Goal: Task Accomplishment & Management: Complete application form

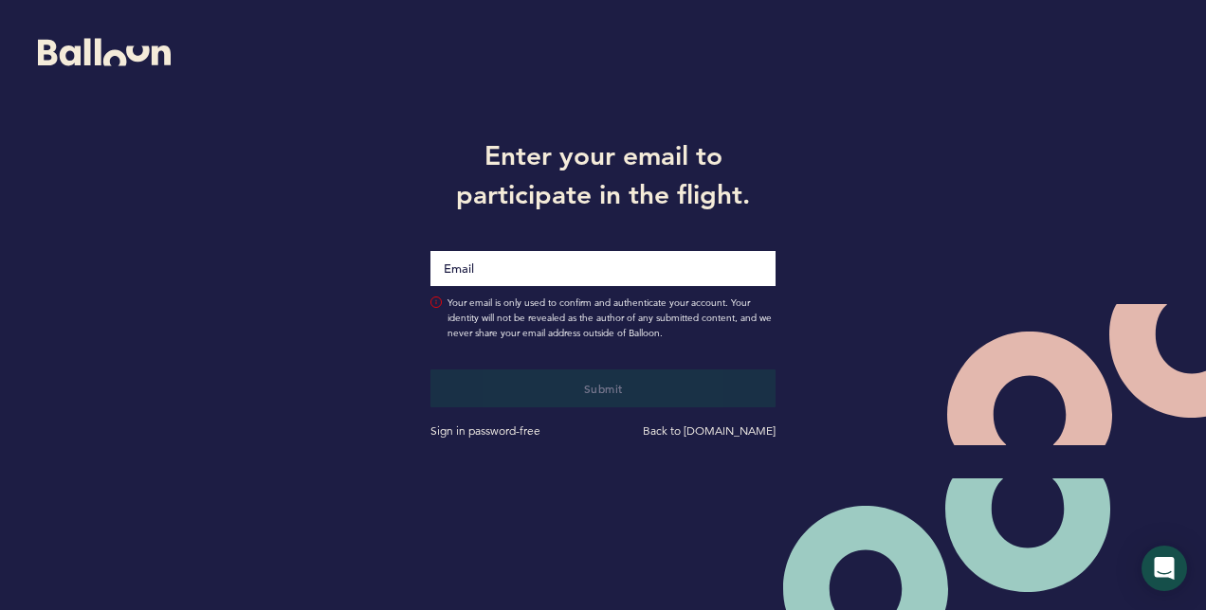
click at [516, 272] on input "Email" at bounding box center [602, 268] width 345 height 35
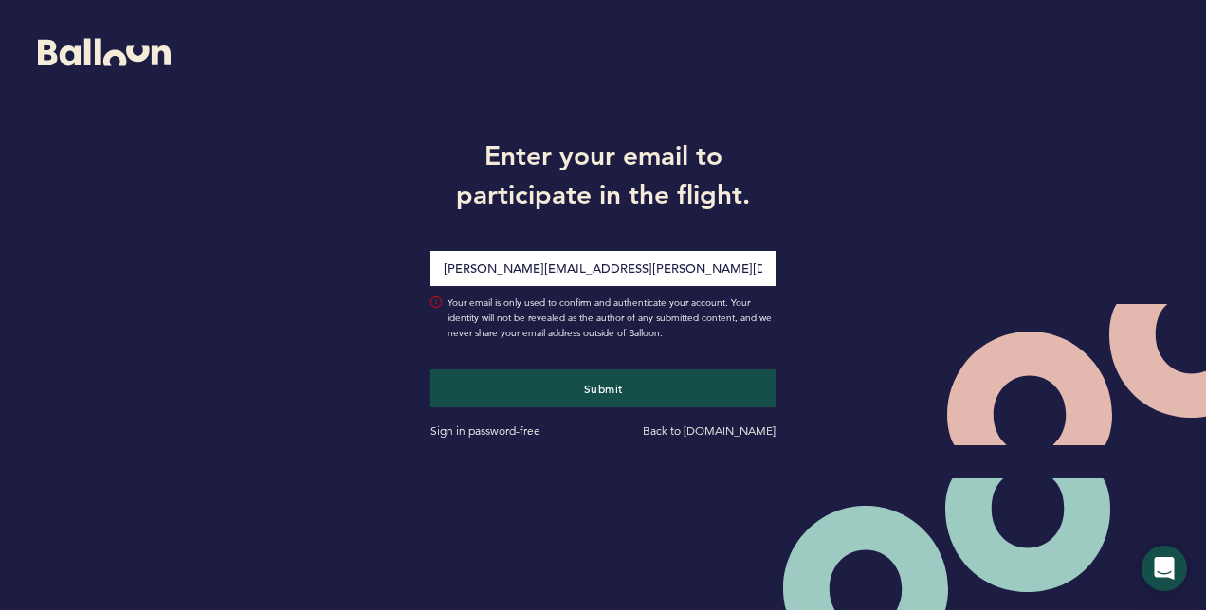
type input "[PERSON_NAME][EMAIL_ADDRESS][DOMAIN_NAME]"
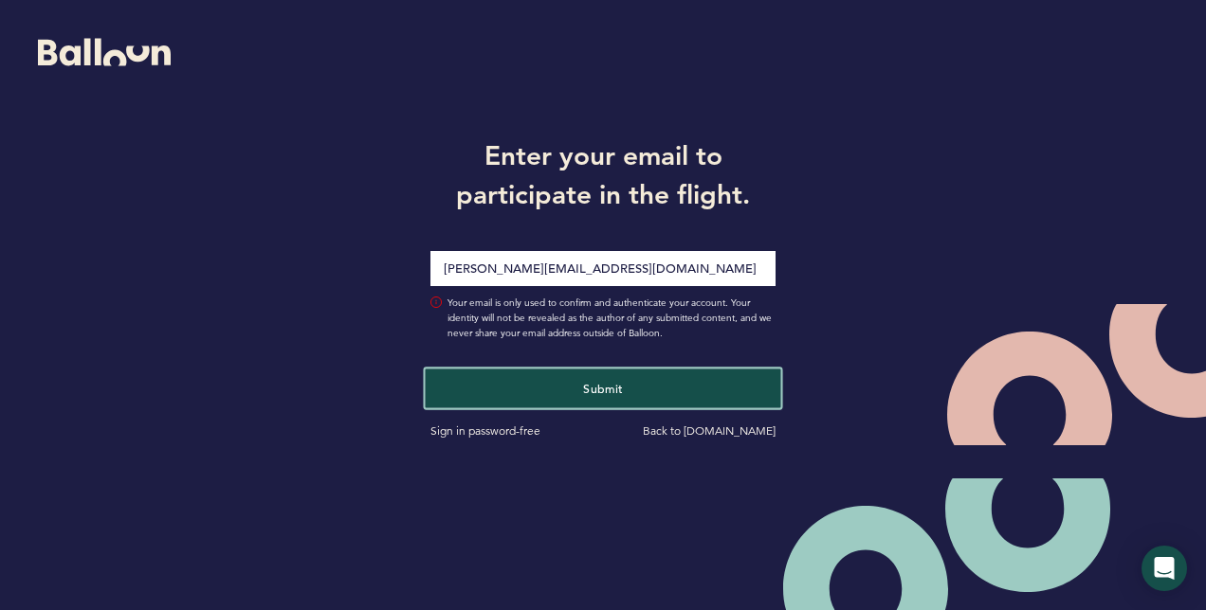
click at [574, 389] on button "Submit" at bounding box center [603, 388] width 355 height 39
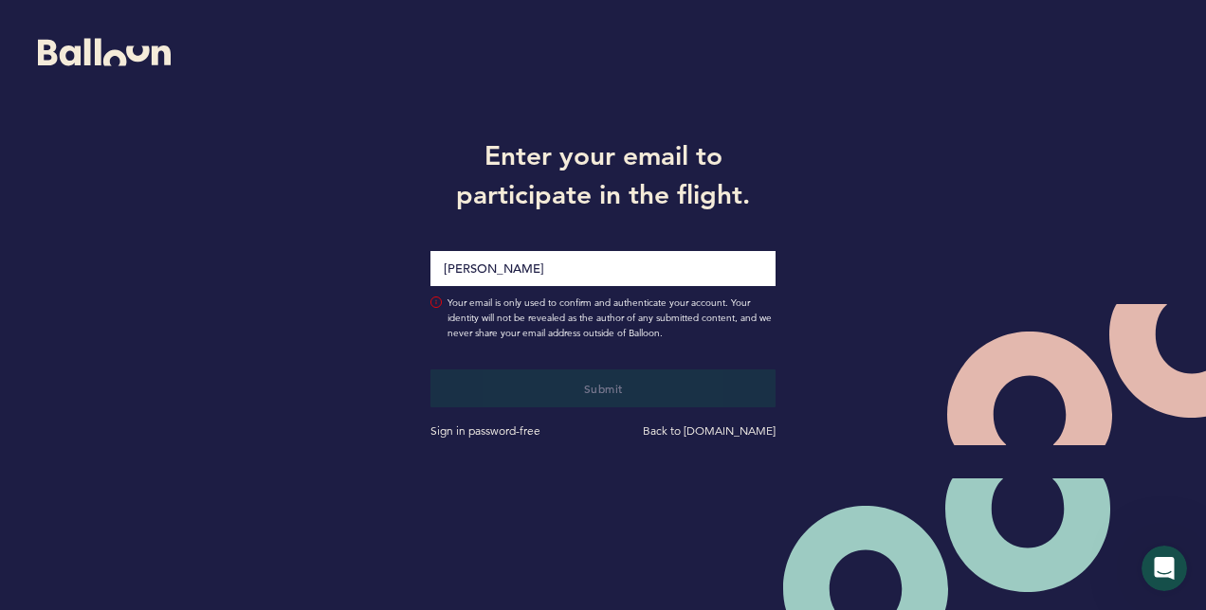
type input "[PERSON_NAME][EMAIL_ADDRESS][PERSON_NAME][DOMAIN_NAME]"
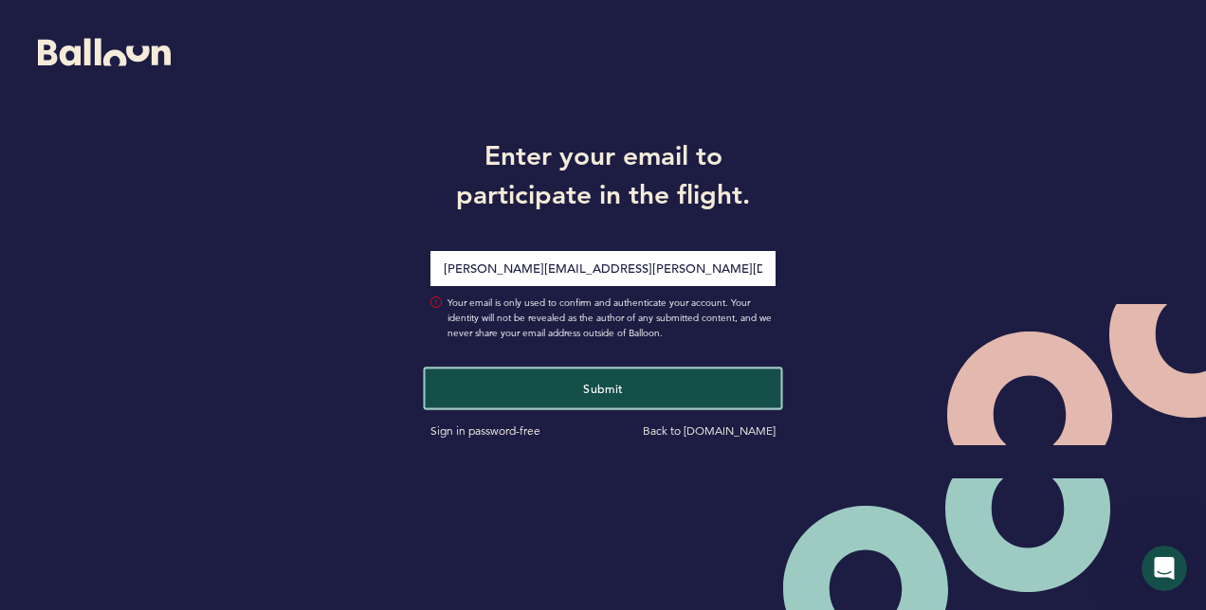
click at [580, 385] on button "Submit" at bounding box center [603, 388] width 355 height 39
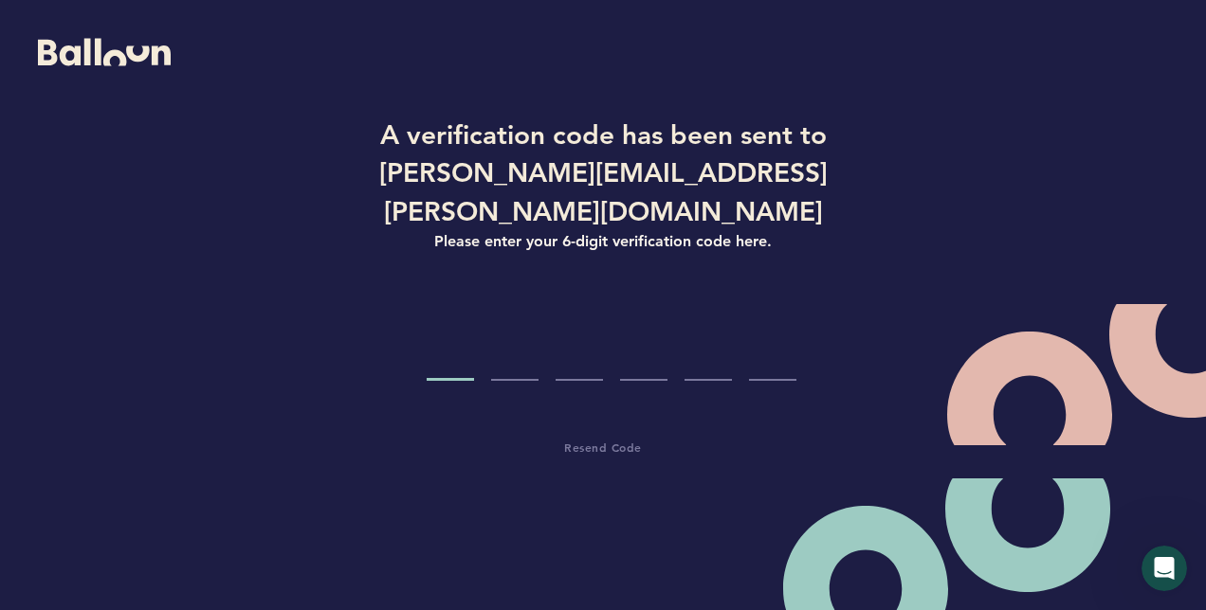
click at [463, 346] on input "Code digit 1" at bounding box center [450, 345] width 47 height 71
type input "1"
type input "2"
type input "8"
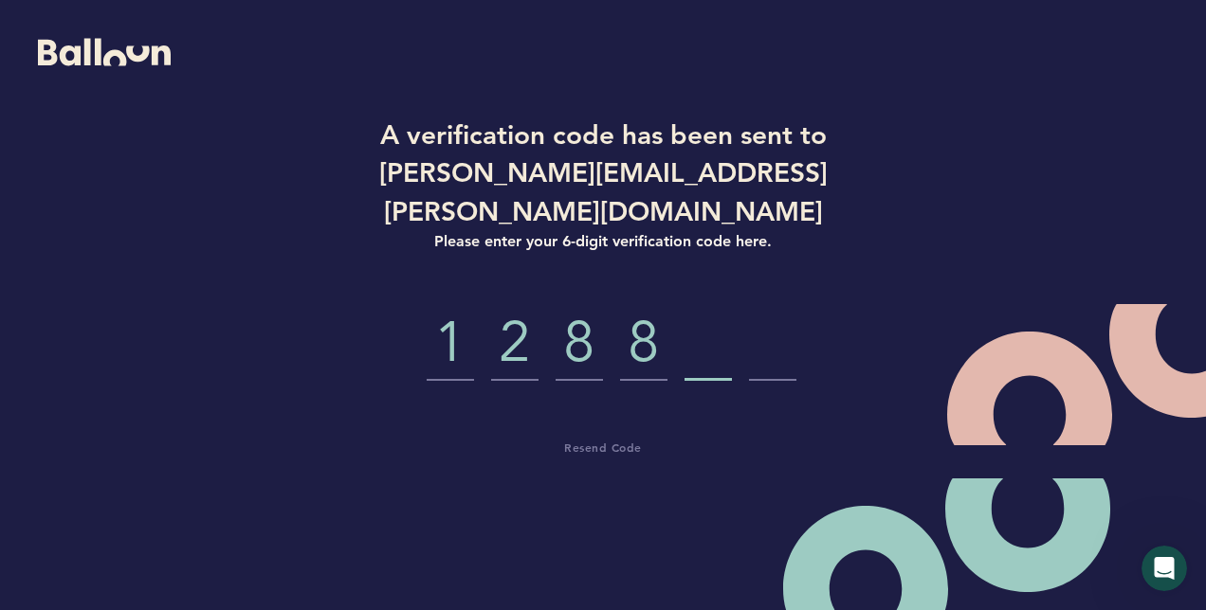
type input "1"
type input "4"
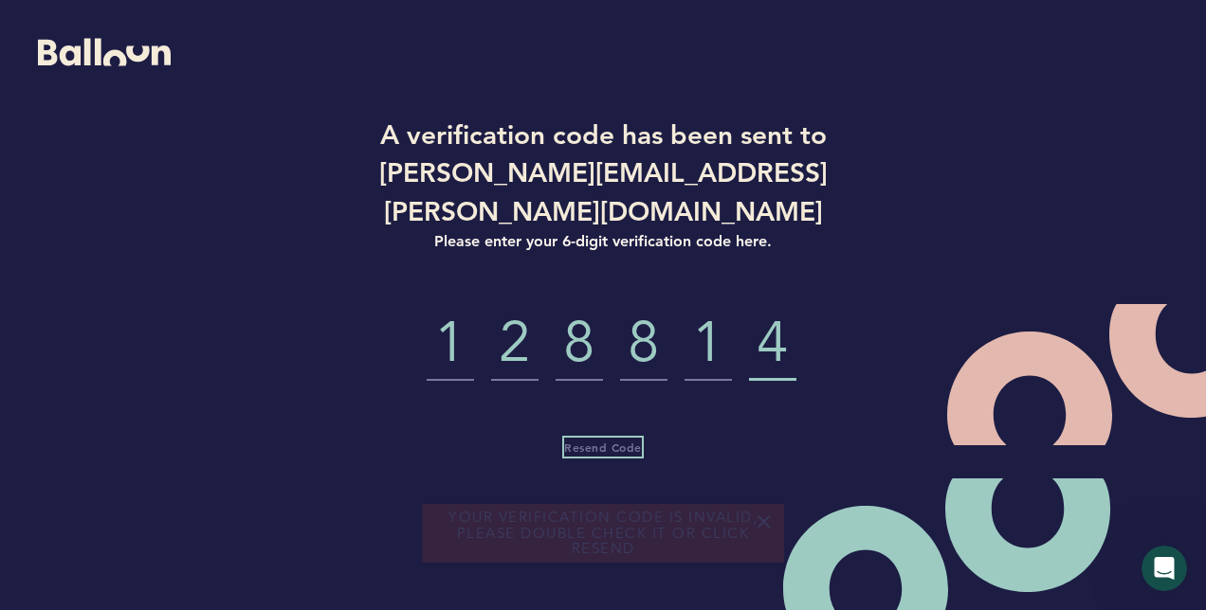
click at [586, 440] on span "Resend Code" at bounding box center [603, 447] width 78 height 15
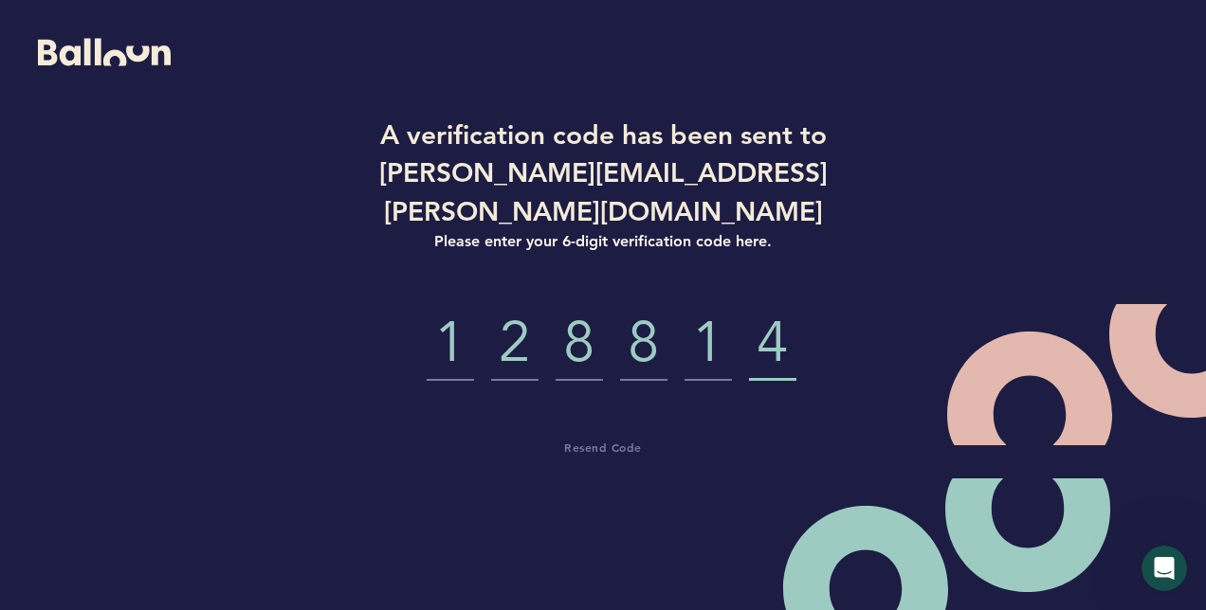
click at [454, 320] on input "1" at bounding box center [450, 345] width 47 height 71
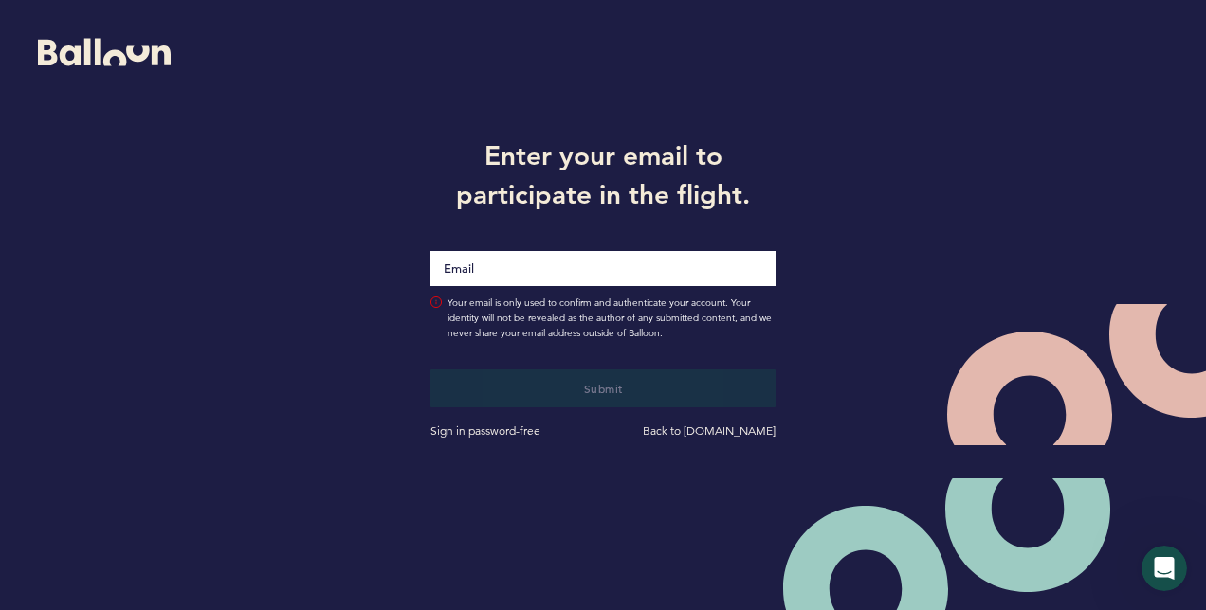
click at [554, 275] on input "Email" at bounding box center [602, 268] width 345 height 35
type input "[PERSON_NAME][EMAIL_ADDRESS][PERSON_NAME][DOMAIN_NAME]"
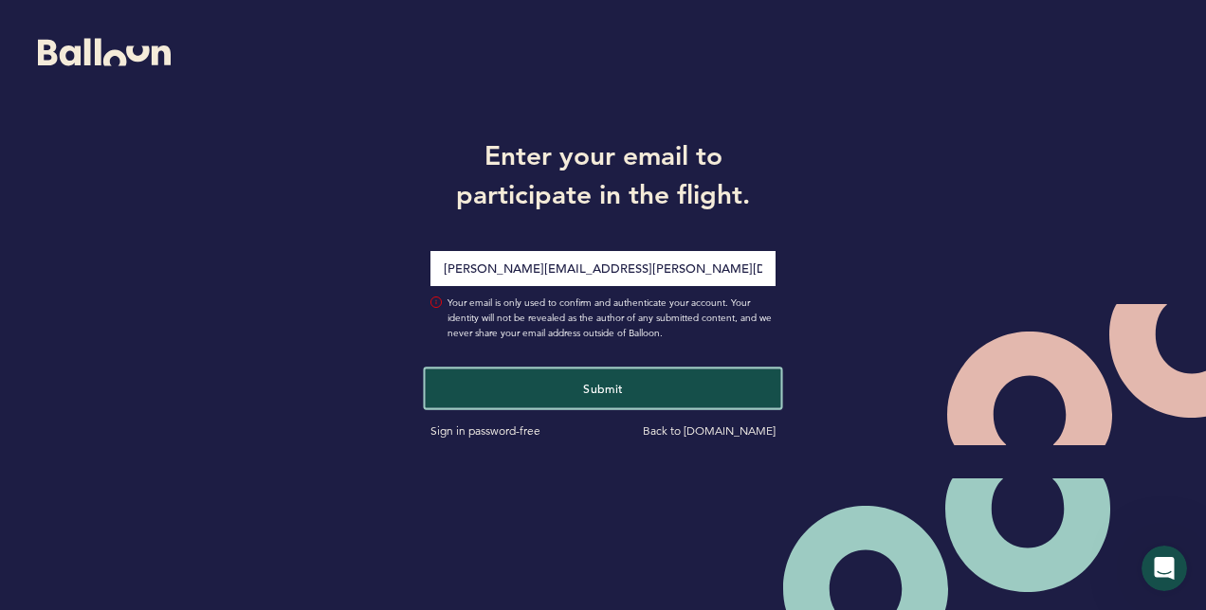
click at [584, 387] on span "Submit" at bounding box center [603, 387] width 40 height 15
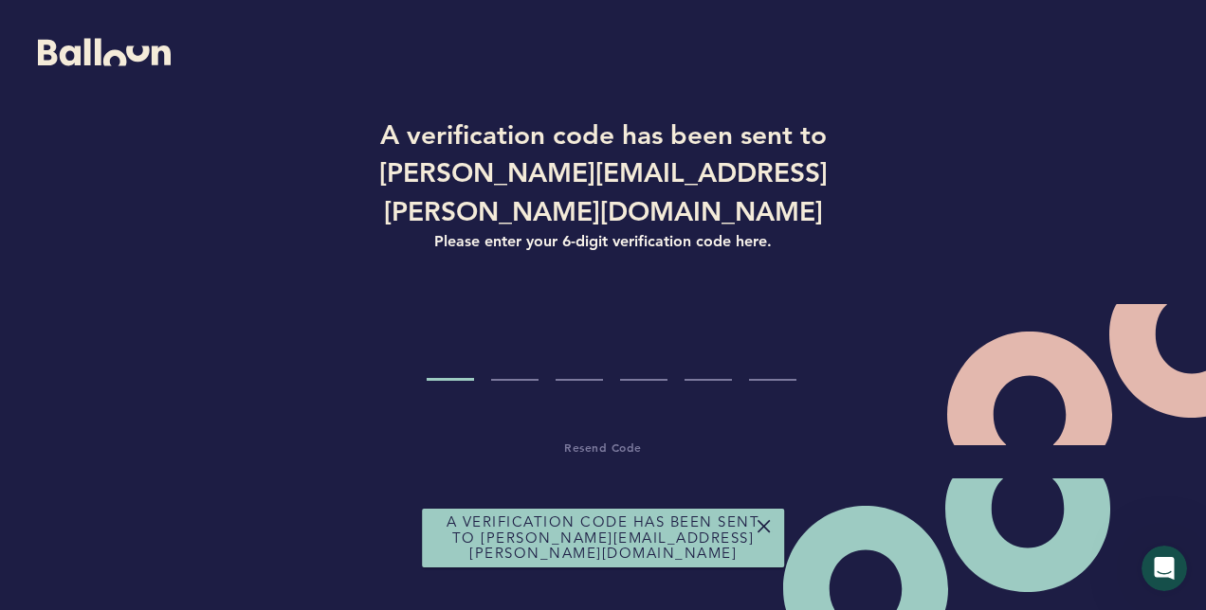
click at [461, 334] on input "Code digit 1" at bounding box center [450, 345] width 47 height 71
type input "2"
type input "6"
type input "8"
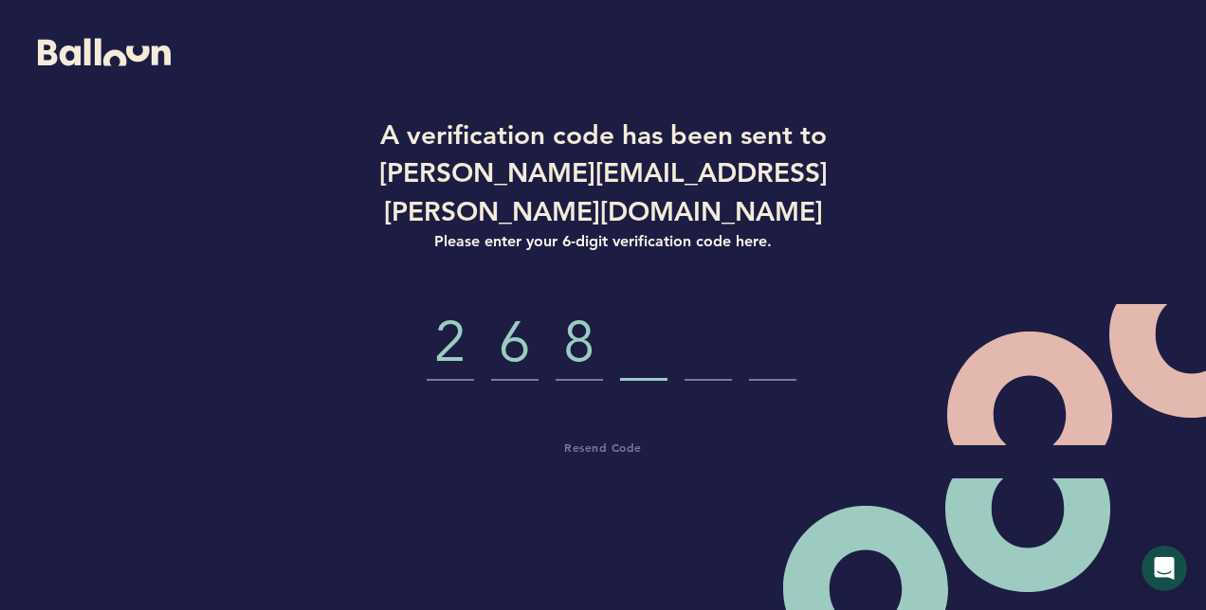
type input "6"
type input "5"
type input "0"
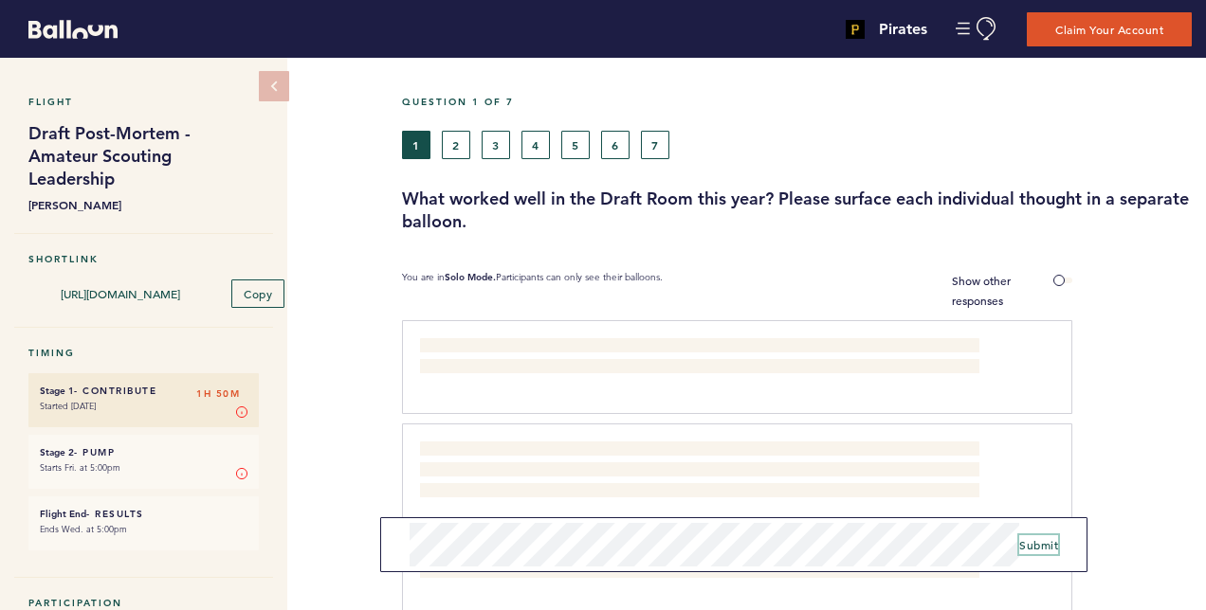
click at [1046, 539] on span "Submit" at bounding box center [1038, 545] width 39 height 15
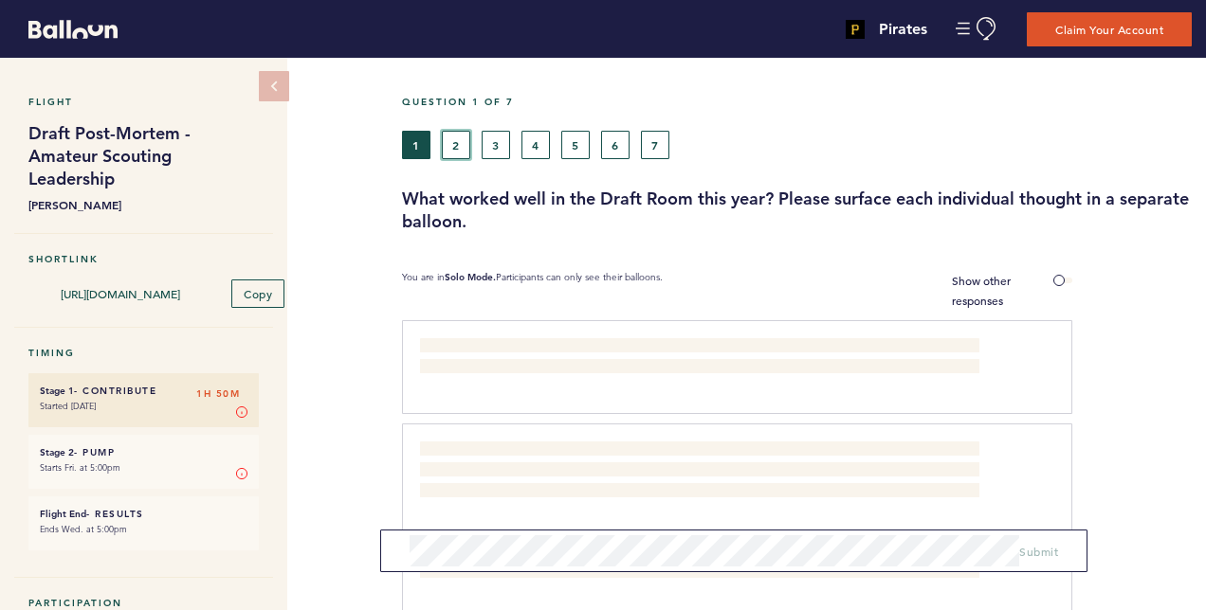
click at [448, 142] on button "2" at bounding box center [456, 145] width 28 height 28
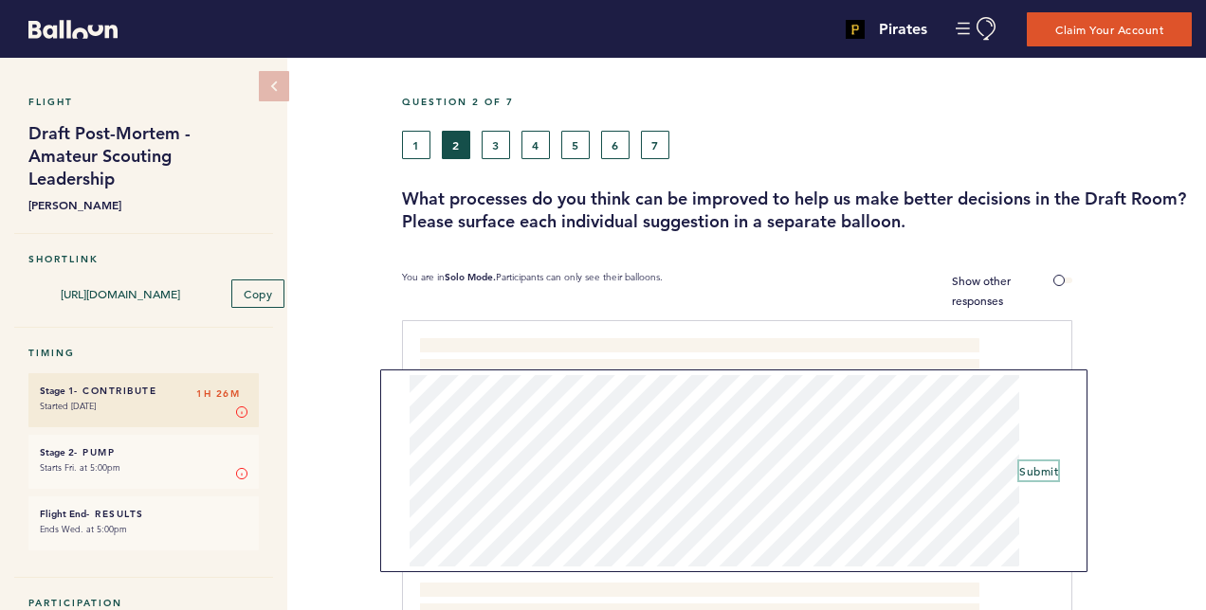
click at [1036, 472] on span "Submit" at bounding box center [1038, 471] width 39 height 15
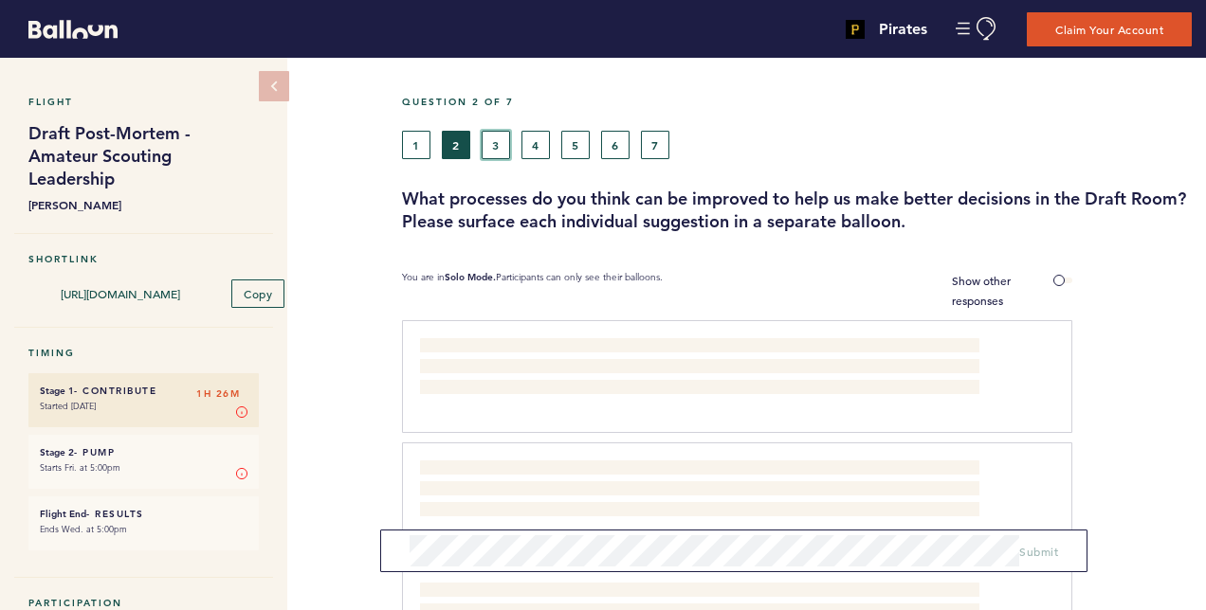
click at [492, 144] on button "3" at bounding box center [496, 145] width 28 height 28
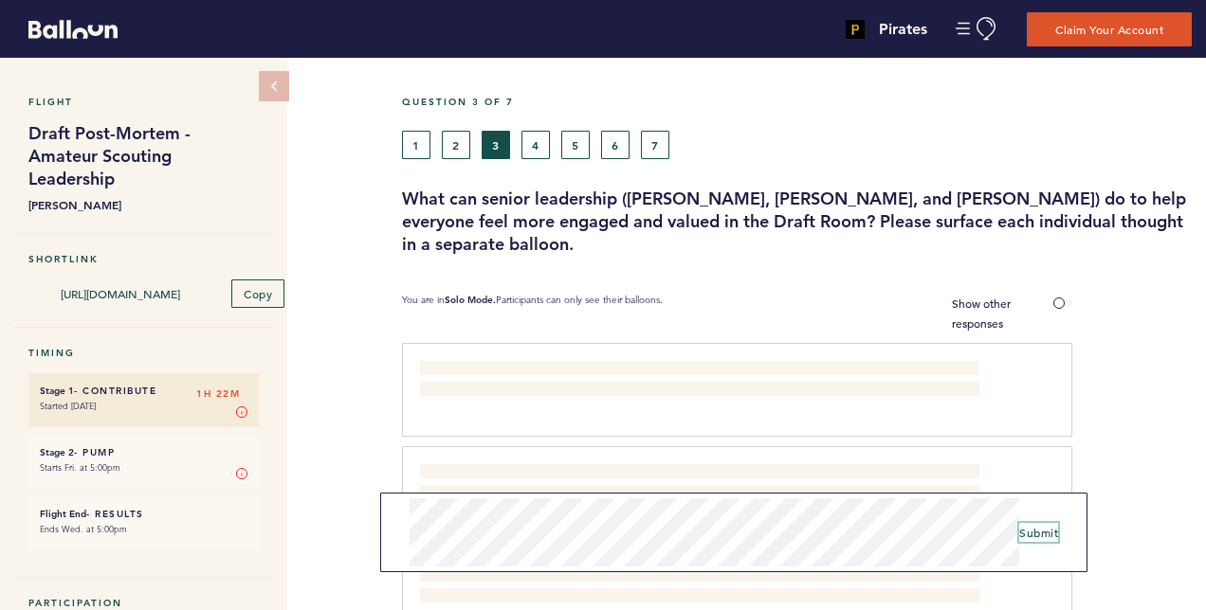
click at [1026, 532] on span "Submit" at bounding box center [1038, 532] width 39 height 15
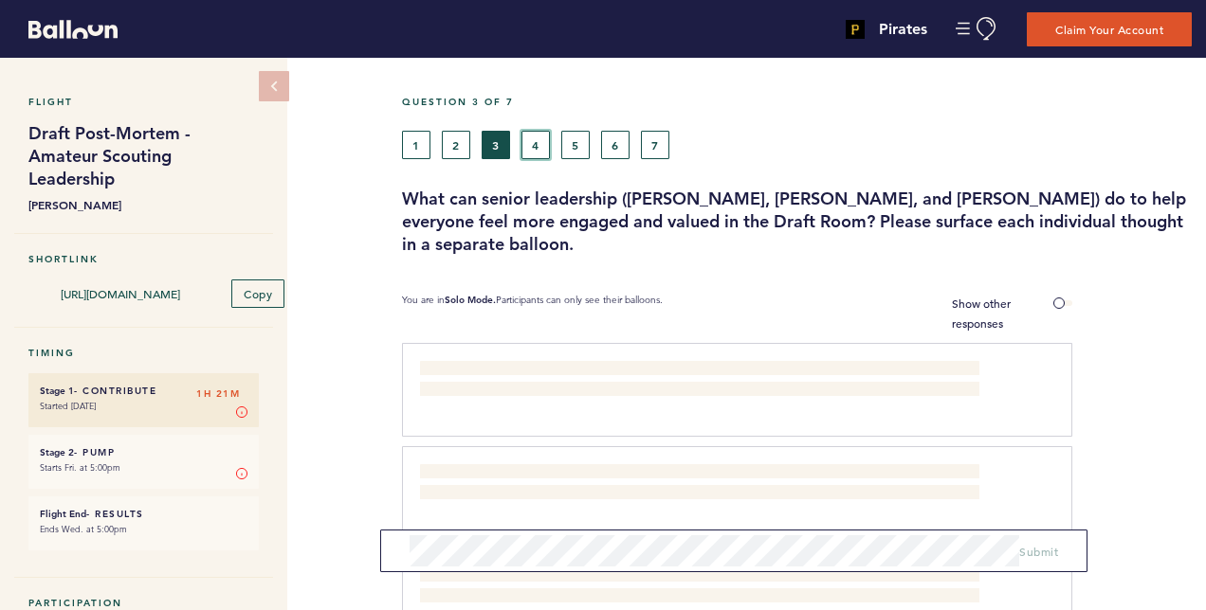
click at [532, 144] on button "4" at bounding box center [535, 145] width 28 height 28
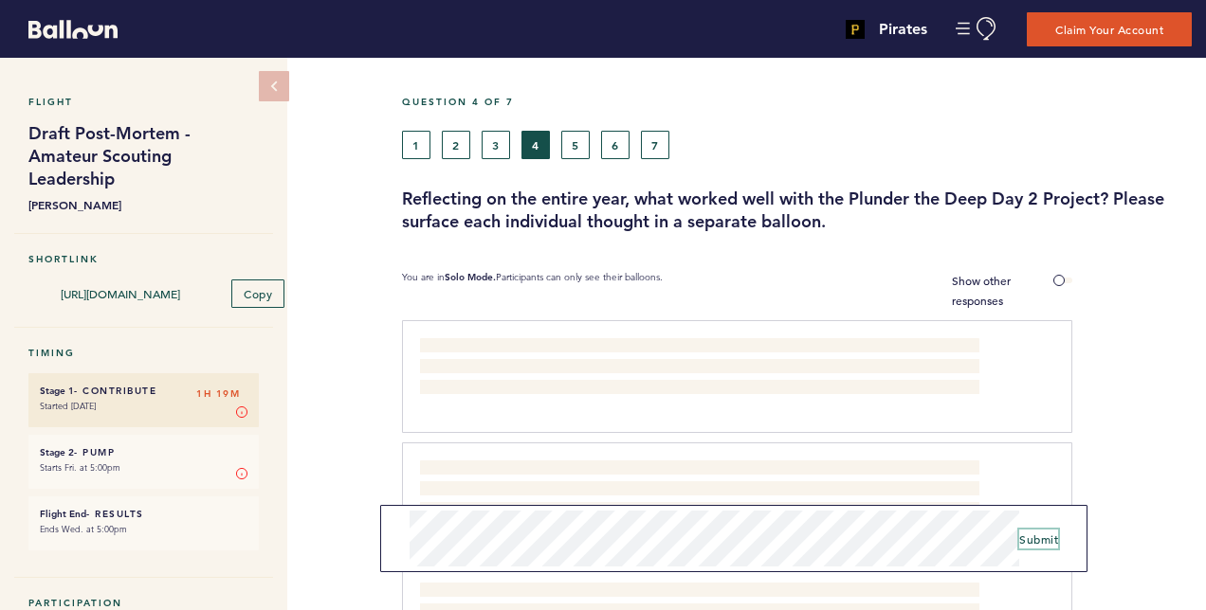
click at [1035, 537] on span "Submit" at bounding box center [1038, 539] width 39 height 15
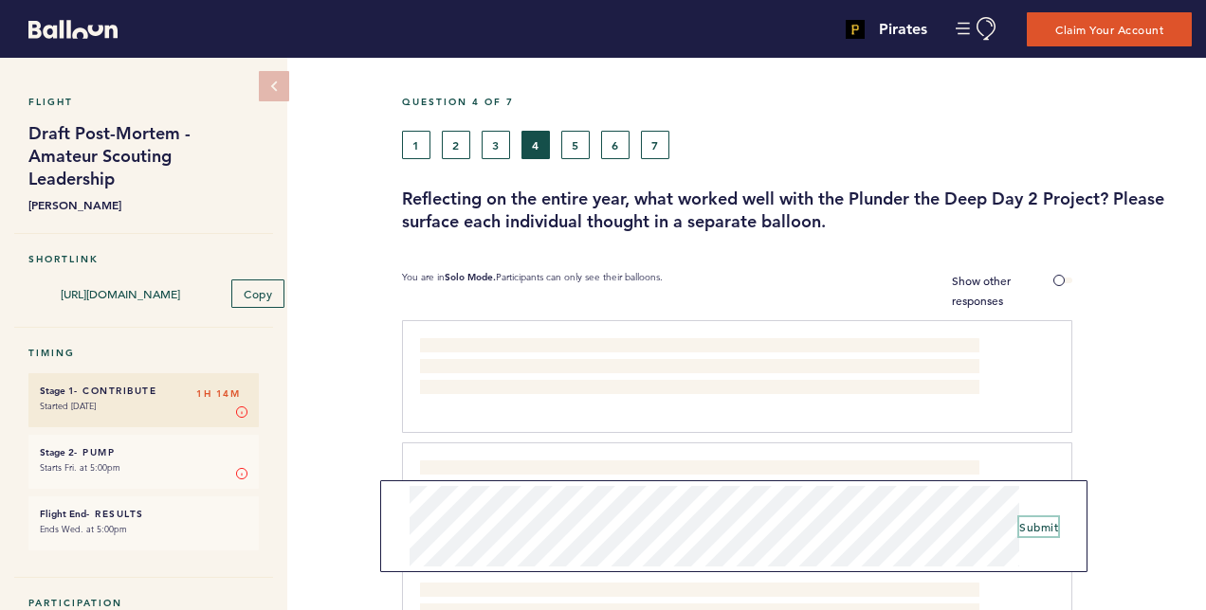
click at [1022, 523] on span "Submit" at bounding box center [1038, 526] width 39 height 15
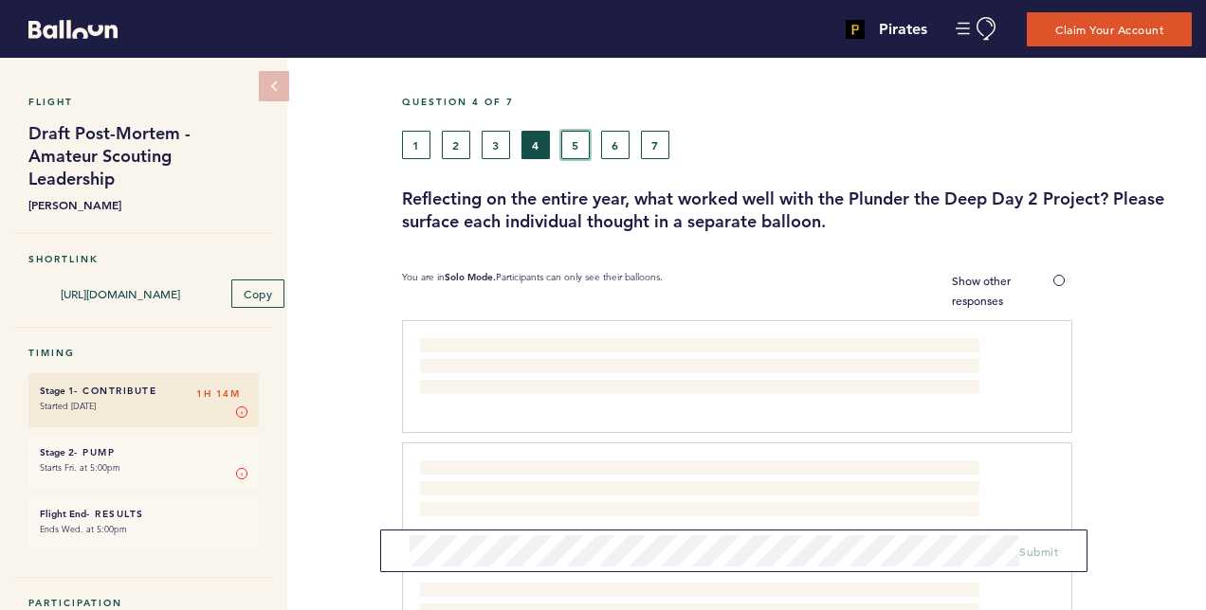
click at [571, 144] on button "5" at bounding box center [575, 145] width 28 height 28
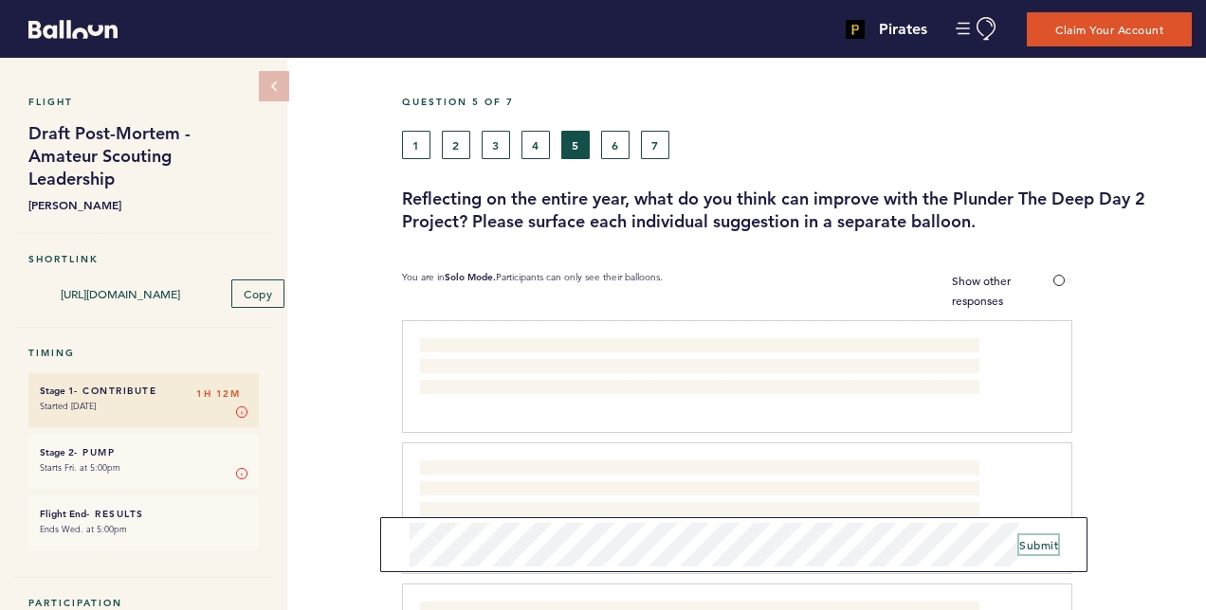
click at [1024, 544] on span "Submit" at bounding box center [1038, 545] width 39 height 15
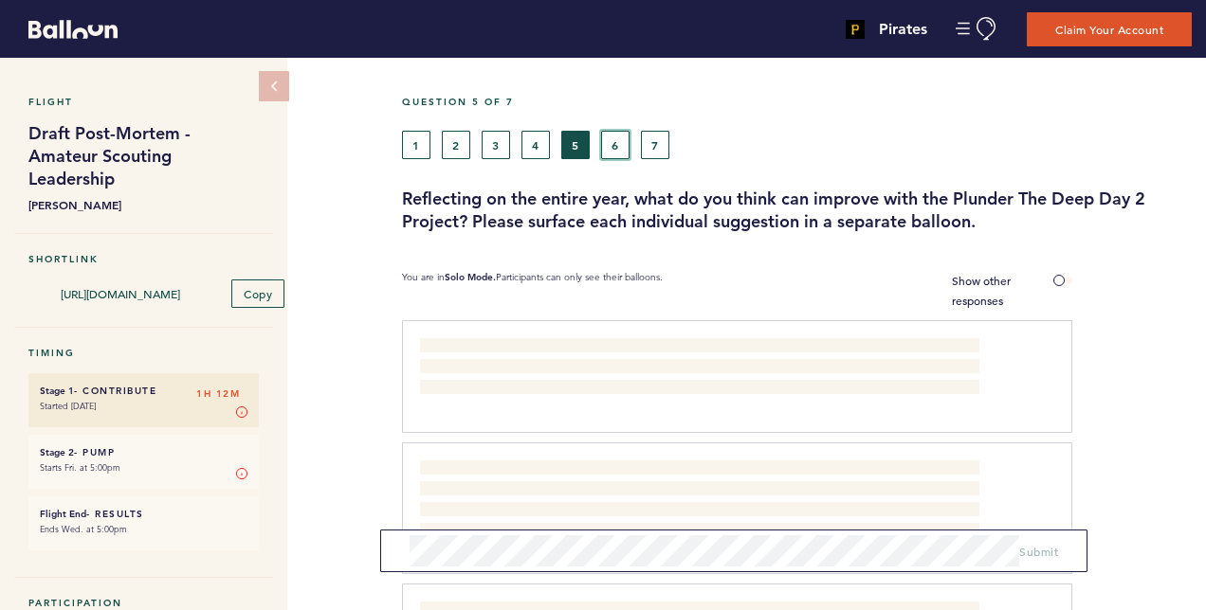
click at [615, 148] on button "6" at bounding box center [615, 145] width 28 height 28
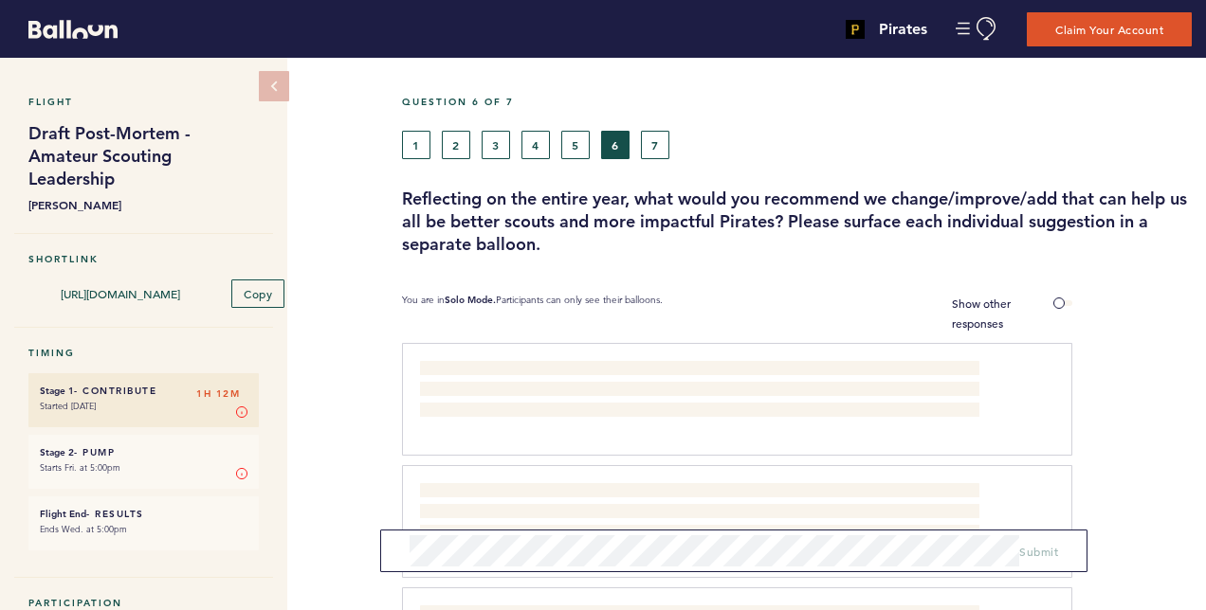
click at [430, 355] on div "Would like continued clarity on some of the points we surfaced at our meetings …" at bounding box center [737, 399] width 670 height 113
click at [421, 356] on div "Would like continued clarity on some of the points we surfaced at our meetings …" at bounding box center [737, 399] width 670 height 113
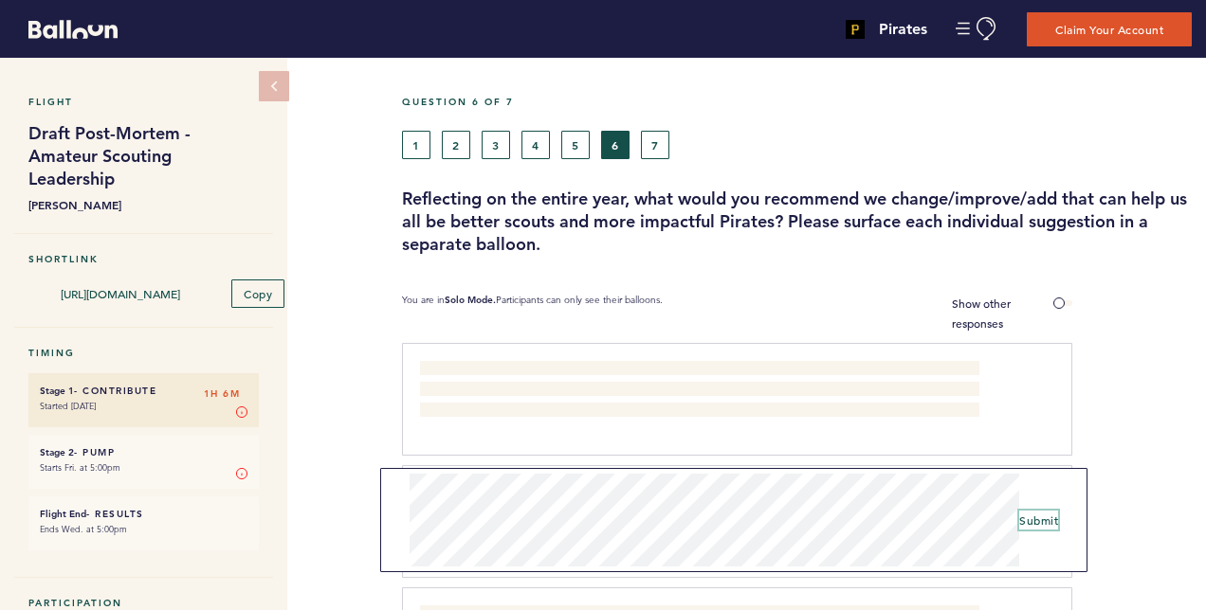
click at [1030, 519] on span "Submit" at bounding box center [1038, 520] width 39 height 15
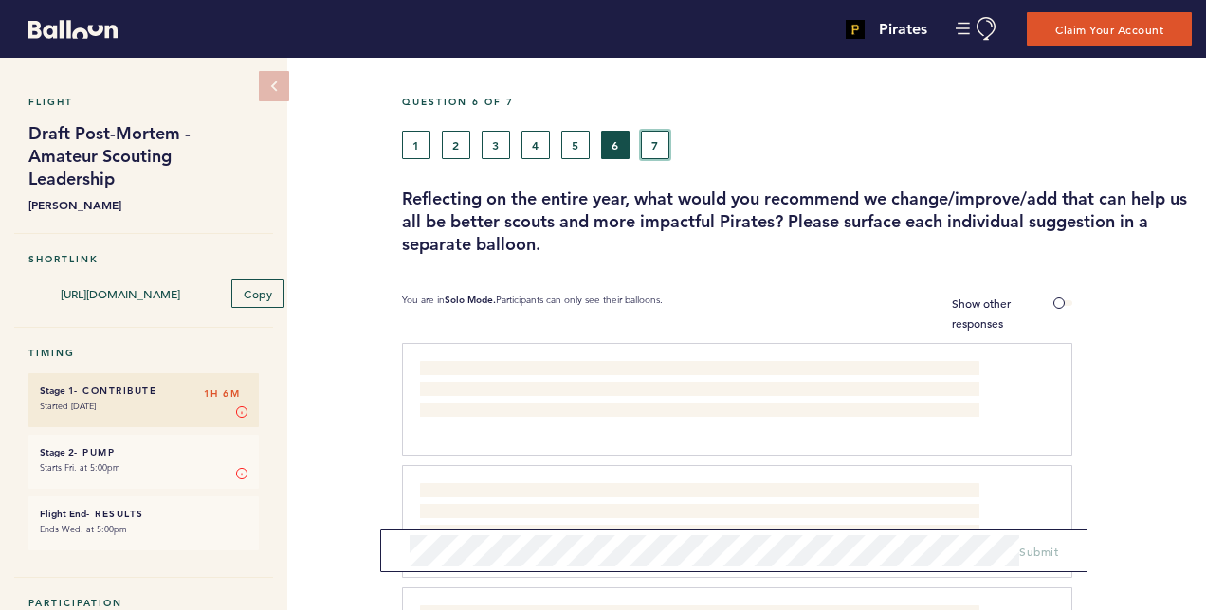
click at [650, 146] on button "7" at bounding box center [655, 145] width 28 height 28
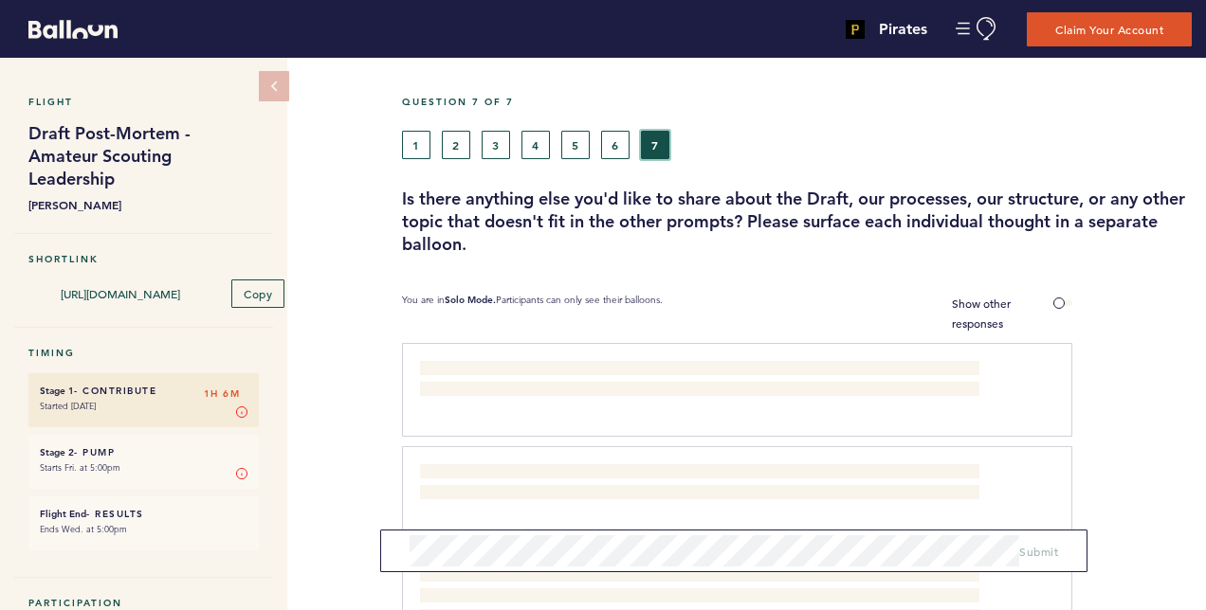
click at [650, 146] on button "7" at bounding box center [655, 145] width 28 height 28
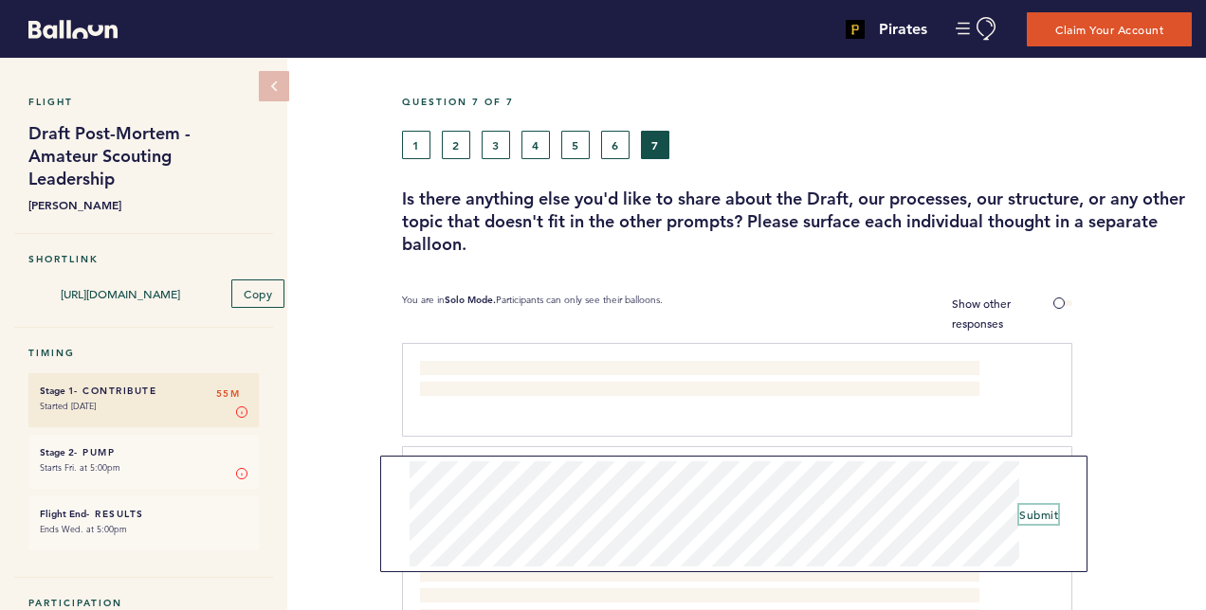
click at [1031, 512] on span "Submit" at bounding box center [1038, 514] width 39 height 15
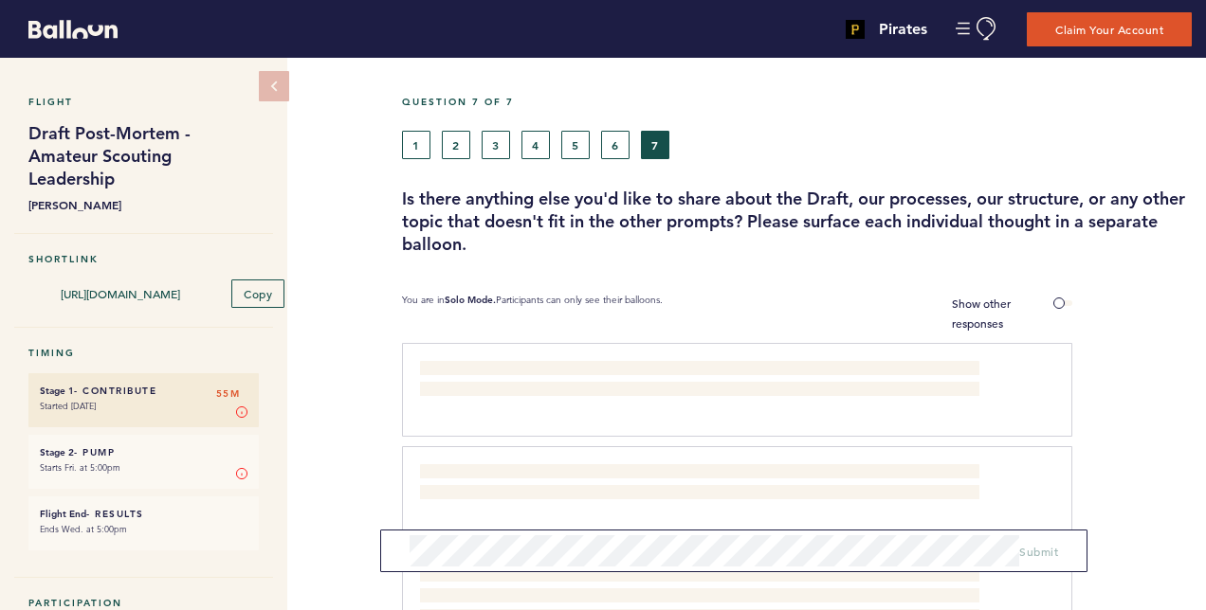
drag, startPoint x: 1205, startPoint y: 93, endPoint x: 1205, endPoint y: 165, distance: 72.0
click at [1205, 165] on html "Pirates [PERSON_NAME][EMAIL_ADDRESS][PERSON_NAME][DOMAIN_NAME] Team Domain: pir…" at bounding box center [603, 305] width 1206 height 610
click at [313, 32] on div at bounding box center [402, 29] width 804 height 48
click at [1081, 25] on button "Claim Your Account" at bounding box center [1109, 28] width 170 height 35
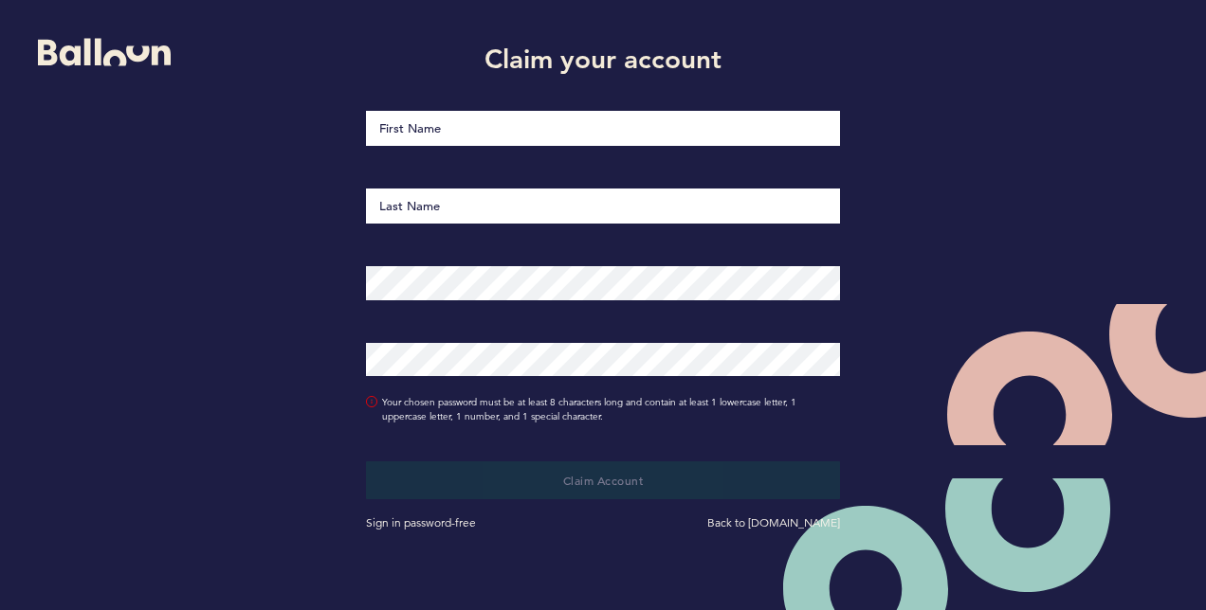
click at [498, 136] on input "First Name" at bounding box center [603, 128] width 474 height 35
type input "[PERSON_NAME]"
click at [470, 201] on input "Last Name" at bounding box center [603, 207] width 474 height 36
type input "[PERSON_NAME]"
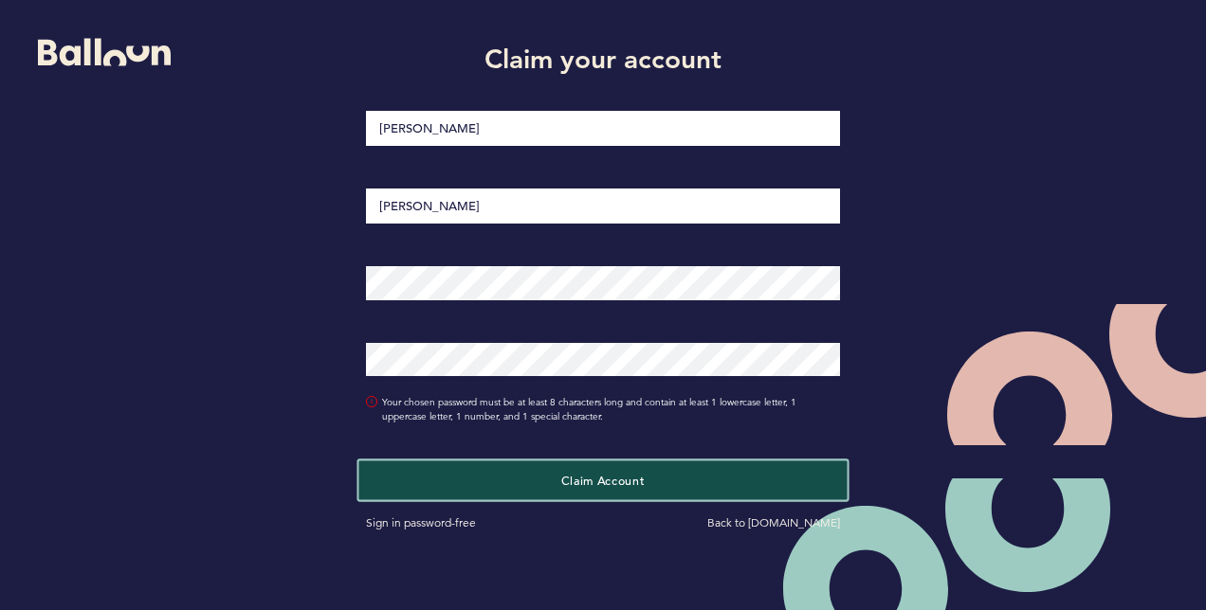
click at [559, 479] on button "Claim Account" at bounding box center [603, 480] width 488 height 39
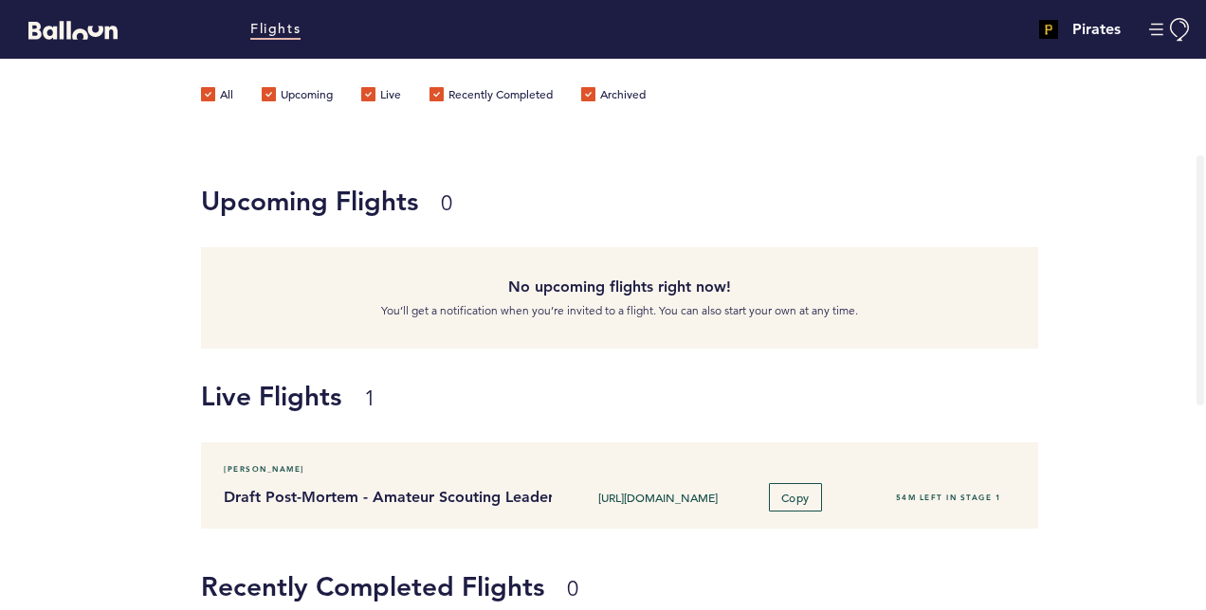
click at [493, 97] on label "Recently Completed" at bounding box center [490, 96] width 123 height 19
click at [0, 0] on input "Recently Completed" at bounding box center [0, 0] width 0 height 0
click at [462, 92] on label "Recently Completed" at bounding box center [490, 96] width 123 height 19
click at [0, 0] on input "Recently Completed" at bounding box center [0, 0] width 0 height 0
drag, startPoint x: 1205, startPoint y: 114, endPoint x: 1142, endPoint y: 92, distance: 66.3
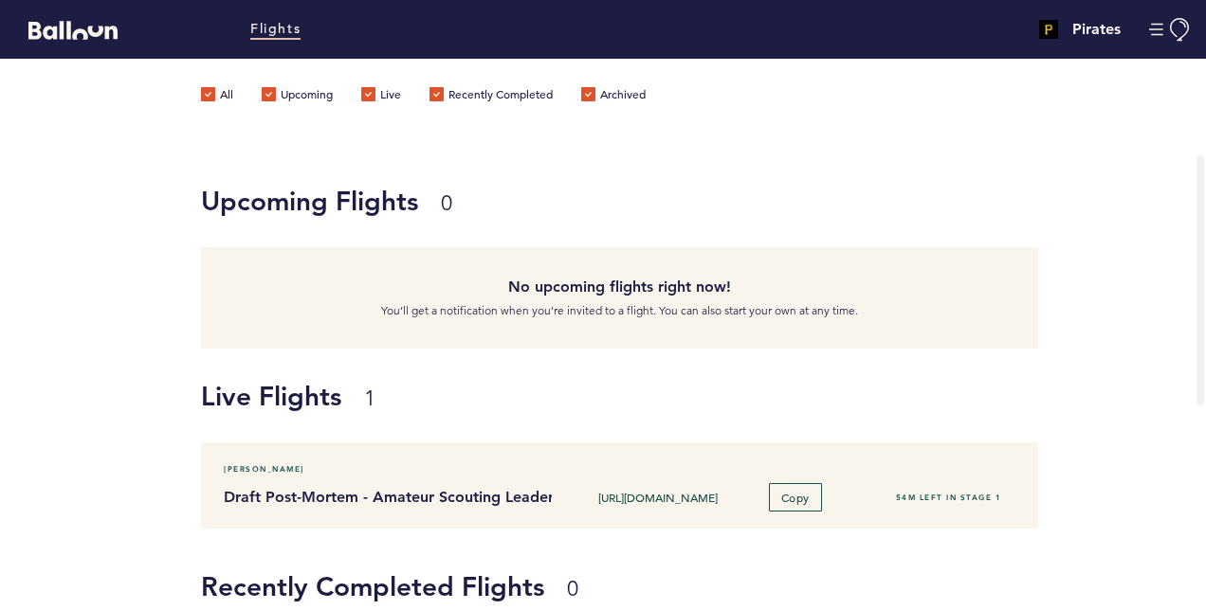
click at [1142, 92] on div "All Upcoming Live Recently Completed Archived" at bounding box center [603, 106] width 1206 height 95
click at [634, 39] on div "Flights" at bounding box center [402, 29] width 804 height 49
click at [108, 186] on div "Upcoming Flights 0 No upcoming flights right now! You’ll get a notification whe…" at bounding box center [603, 251] width 1206 height 195
click at [558, 580] on h1 "Recently Completed Flights 0" at bounding box center [612, 587] width 823 height 38
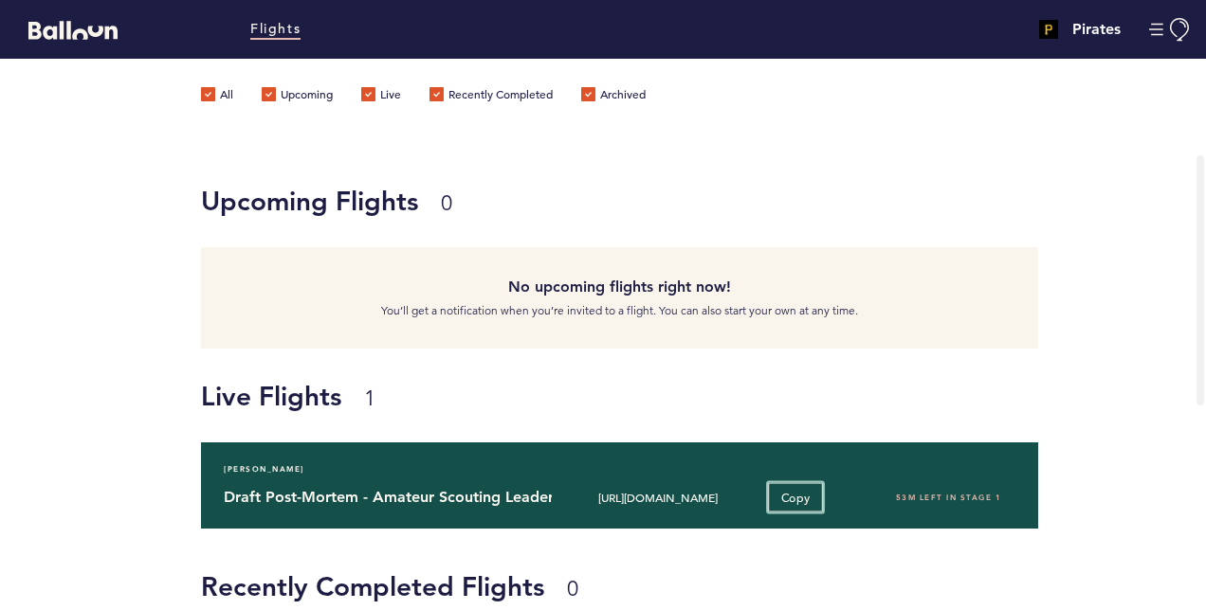
click at [785, 497] on span "Copy" at bounding box center [794, 496] width 29 height 15
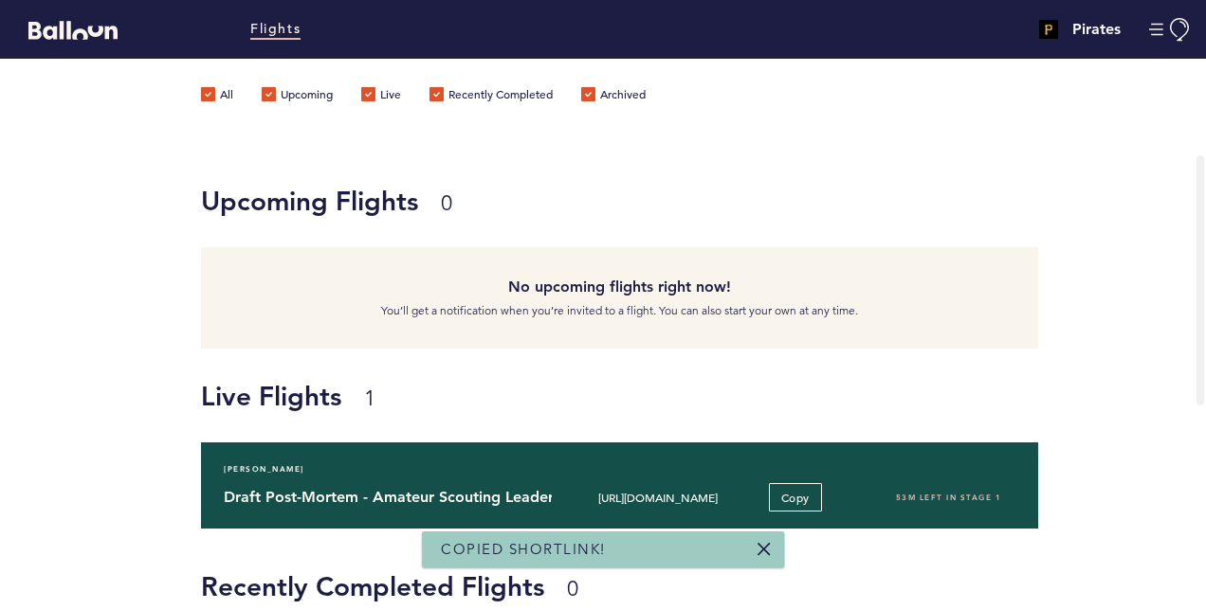
drag, startPoint x: 785, startPoint y: 497, endPoint x: 645, endPoint y: 489, distance: 140.5
click at [645, 489] on div "[URL][DOMAIN_NAME] Copy" at bounding box center [708, 497] width 284 height 28
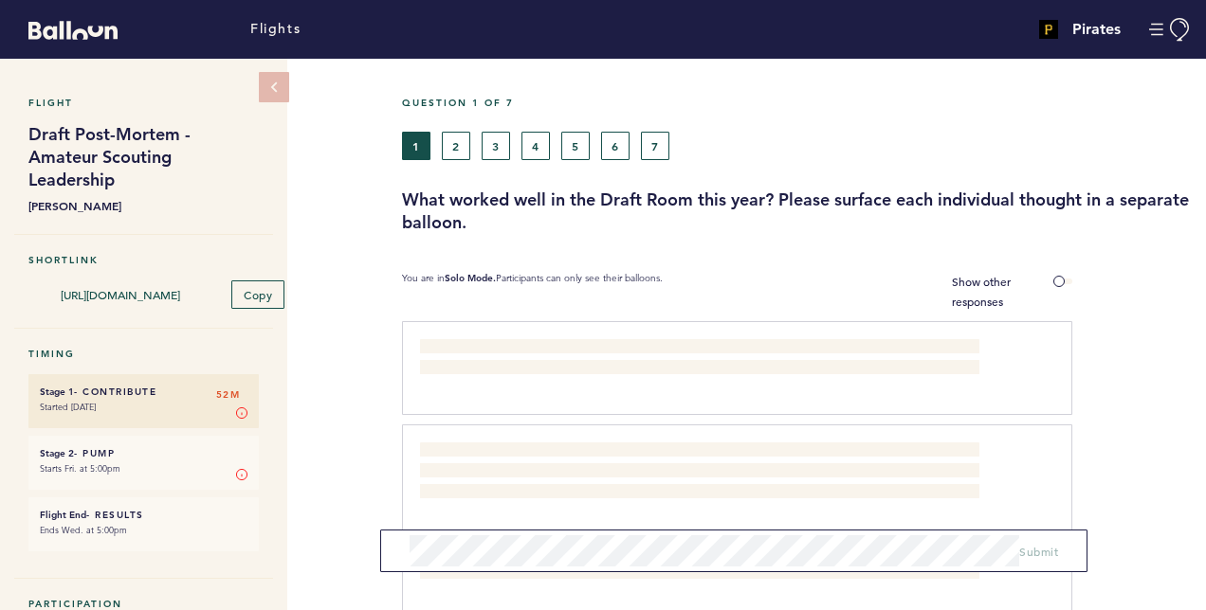
click at [143, 404] on small "Started [DATE]" at bounding box center [144, 407] width 208 height 19
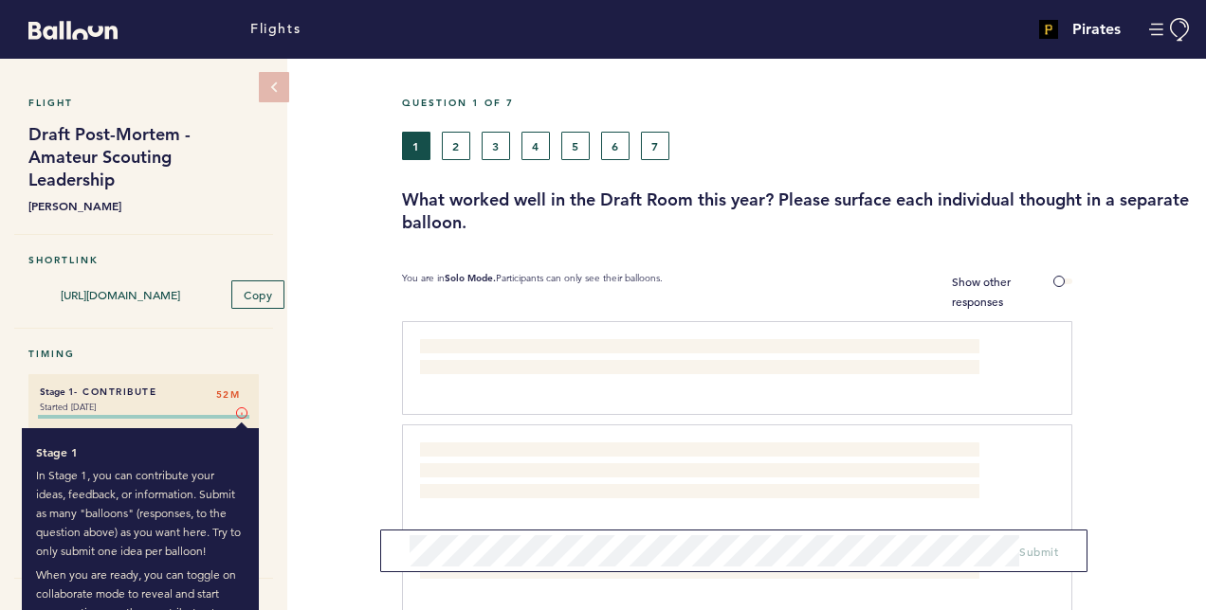
click at [237, 408] on circle at bounding box center [241, 413] width 10 height 10
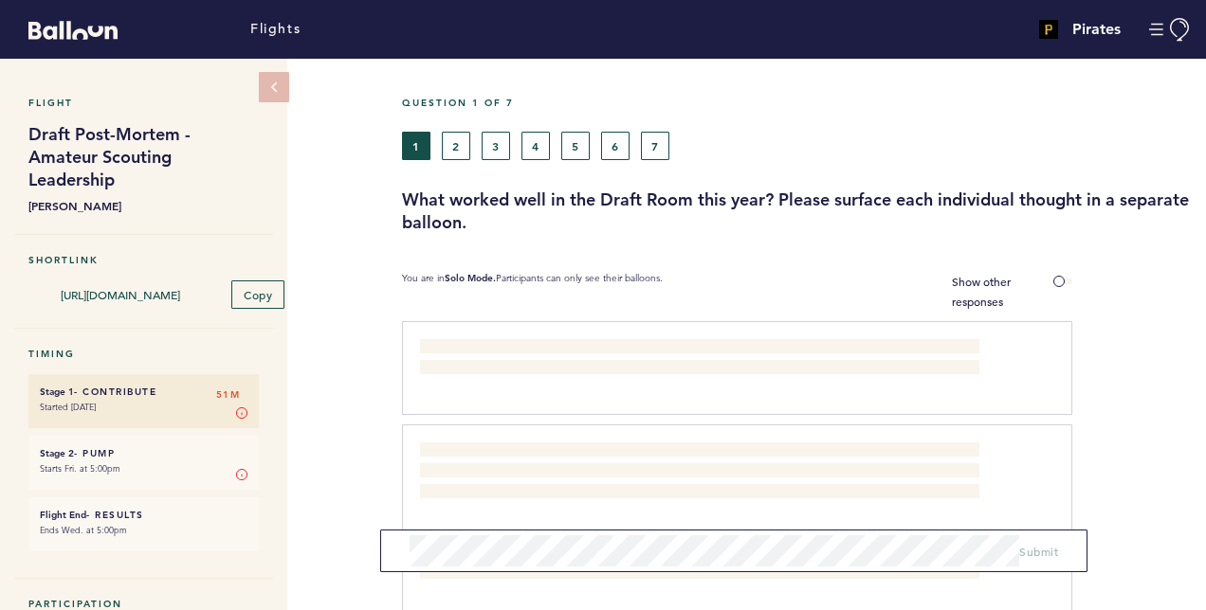
click at [1189, 166] on div "Question 1 of 7 1 2 3 4 5 6 7 What worked well in the Draft Room this year? Ple…" at bounding box center [804, 165] width 804 height 137
click at [251, 295] on span "Copy" at bounding box center [258, 294] width 29 height 15
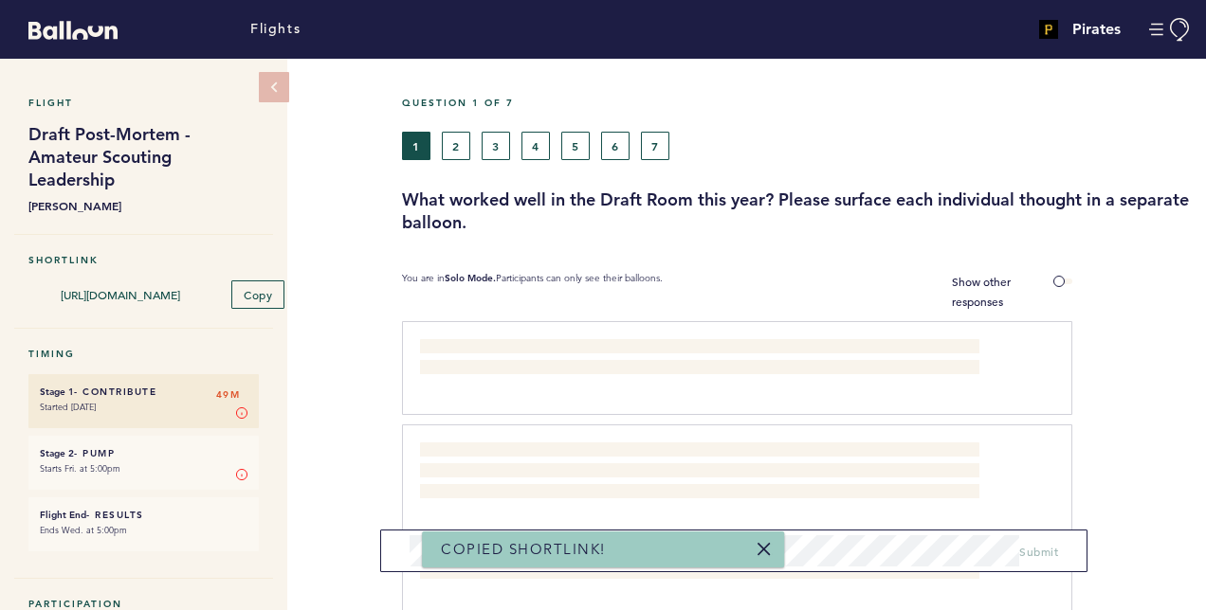
click at [58, 167] on h1 "Draft Post-Mortem - Amateur Scouting Leadership" at bounding box center [143, 157] width 230 height 68
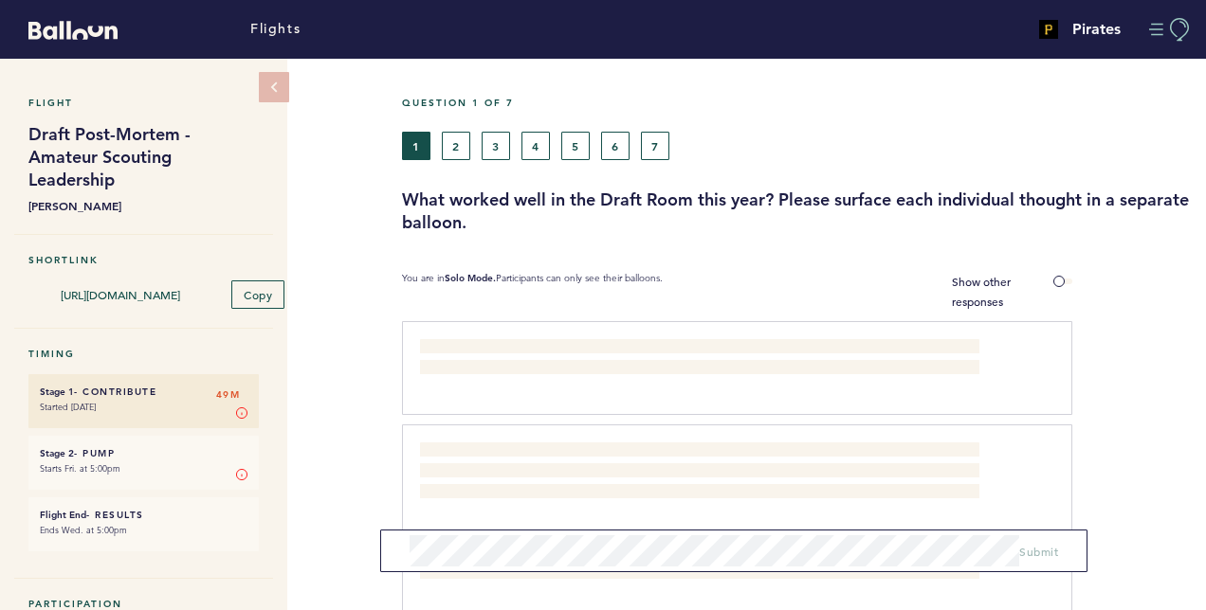
click at [1153, 35] on button "Manage Account" at bounding box center [1170, 30] width 43 height 24
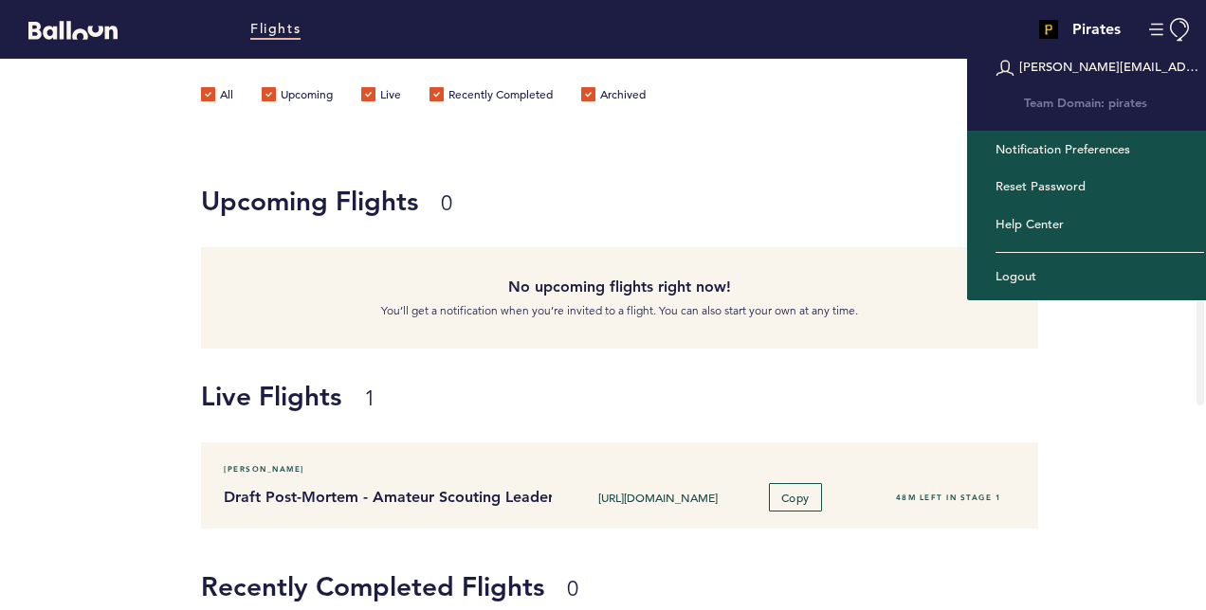
click at [389, 91] on label "Live" at bounding box center [381, 96] width 40 height 19
click at [0, 0] on input "Live" at bounding box center [0, 0] width 0 height 0
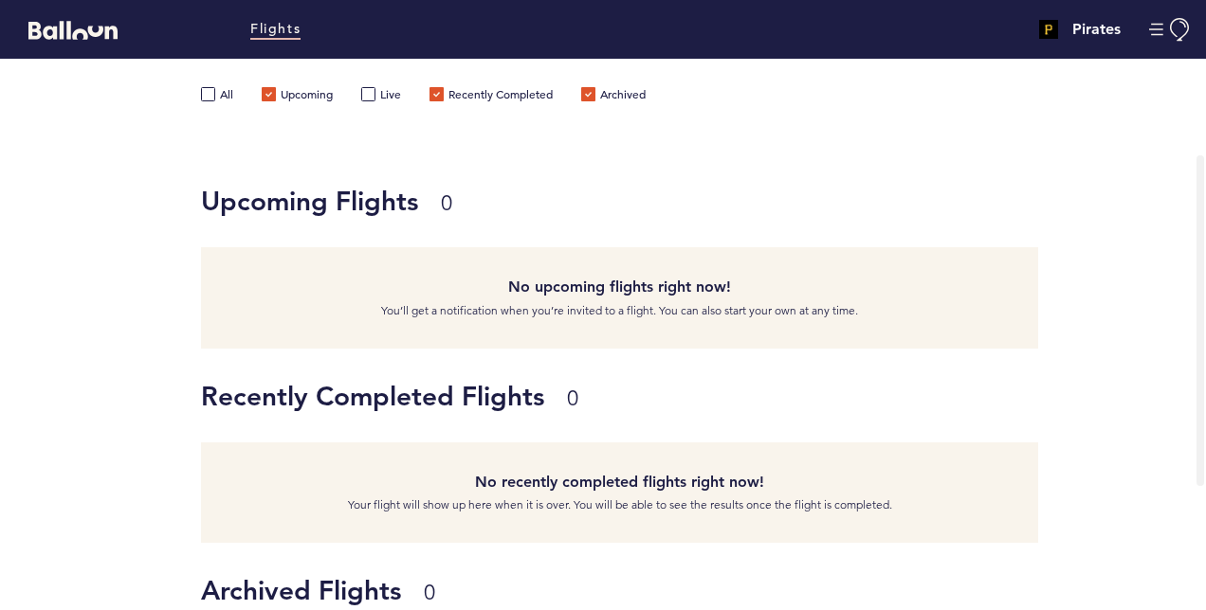
click at [486, 93] on label "Recently Completed" at bounding box center [490, 96] width 123 height 19
click at [0, 0] on input "Recently Completed" at bounding box center [0, 0] width 0 height 0
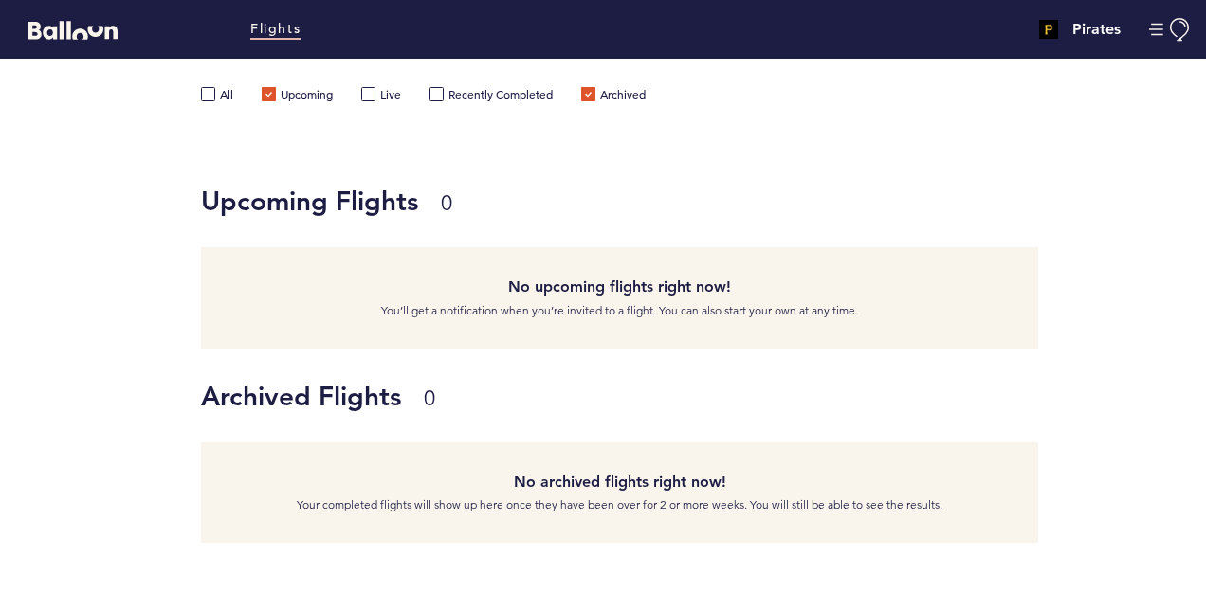
click at [603, 95] on label "Archived" at bounding box center [613, 96] width 64 height 19
click at [0, 0] on input "Archived" at bounding box center [0, 0] width 0 height 0
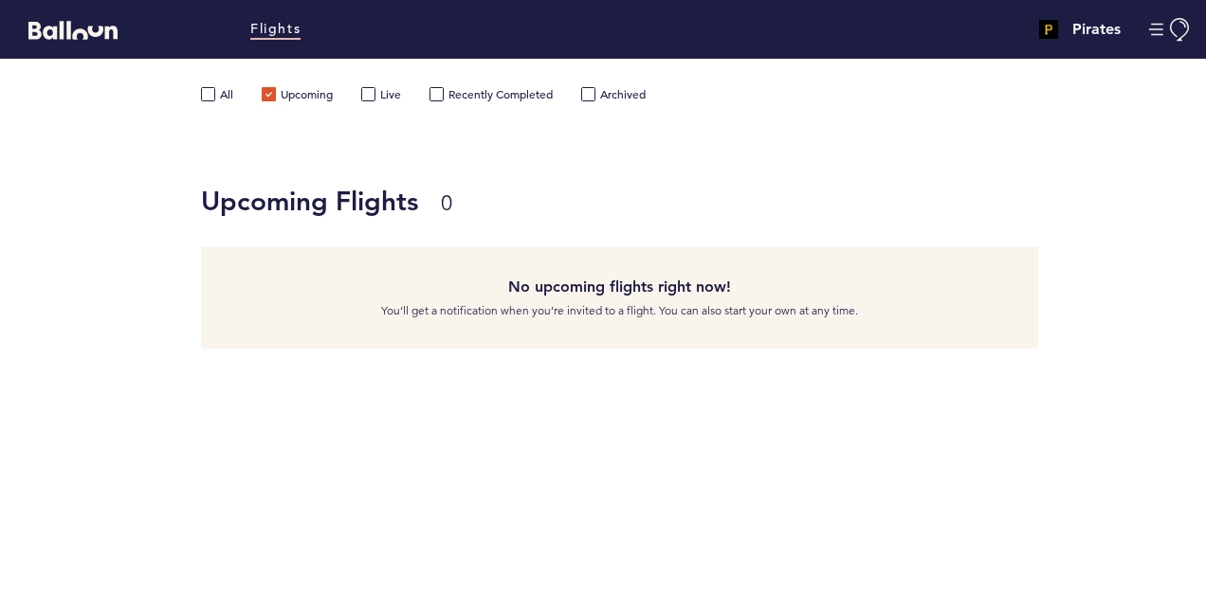
click at [298, 91] on label "Upcoming" at bounding box center [297, 96] width 71 height 19
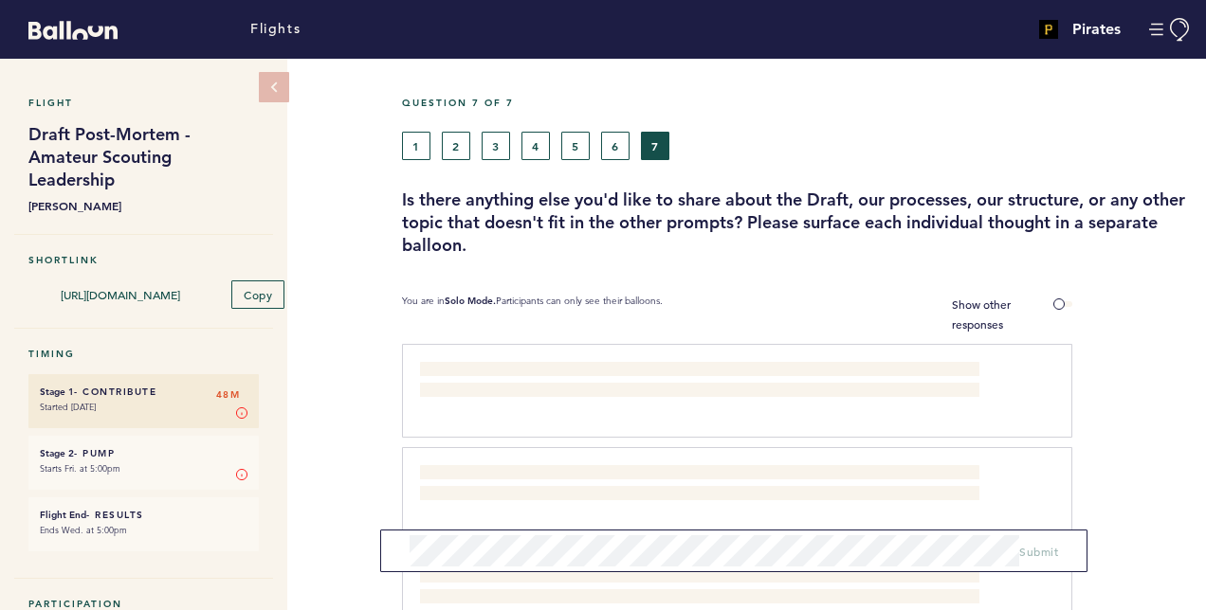
click at [178, 402] on small "Started [DATE]" at bounding box center [144, 407] width 208 height 19
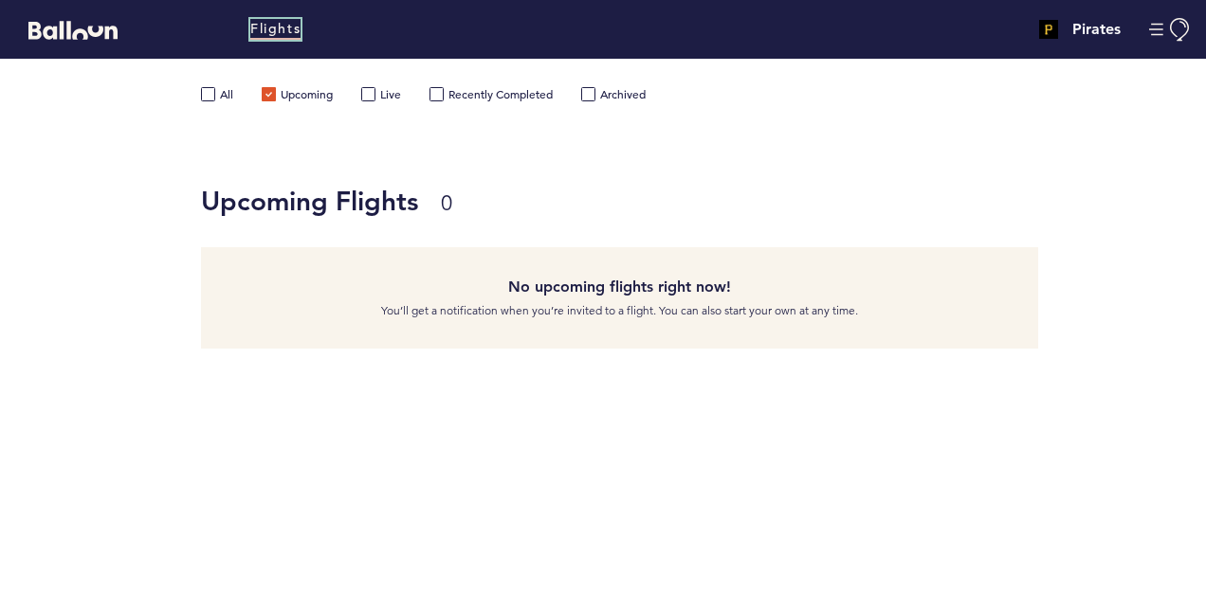
click at [263, 34] on link "Flights" at bounding box center [275, 29] width 50 height 21
click at [1153, 26] on button "Manage Account" at bounding box center [1170, 30] width 43 height 24
